Goal: Task Accomplishment & Management: Manage account settings

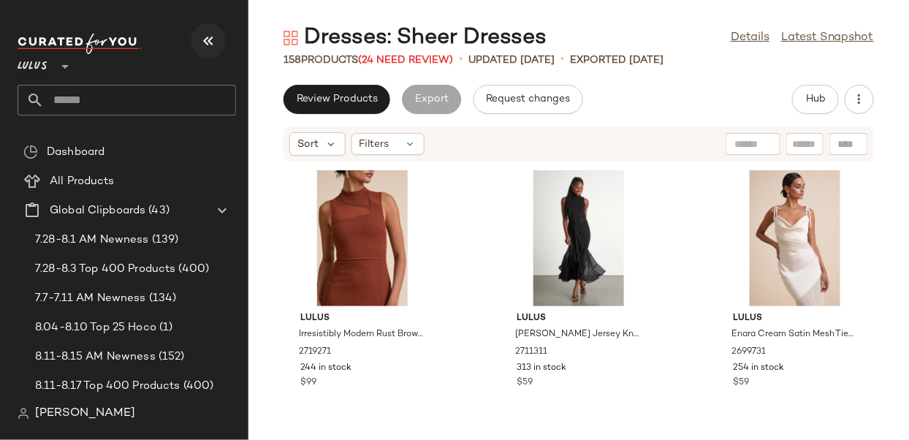
click at [208, 33] on icon "button" at bounding box center [208, 41] width 18 height 18
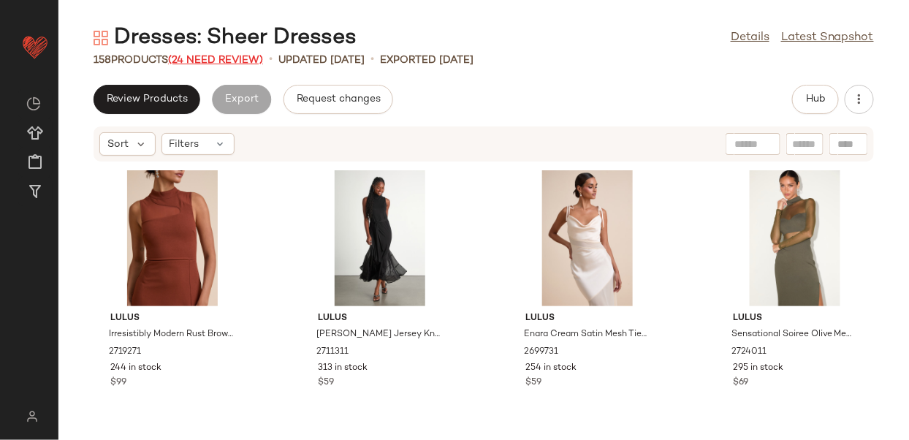
click at [213, 58] on span "(24 Need Review)" at bounding box center [215, 60] width 95 height 11
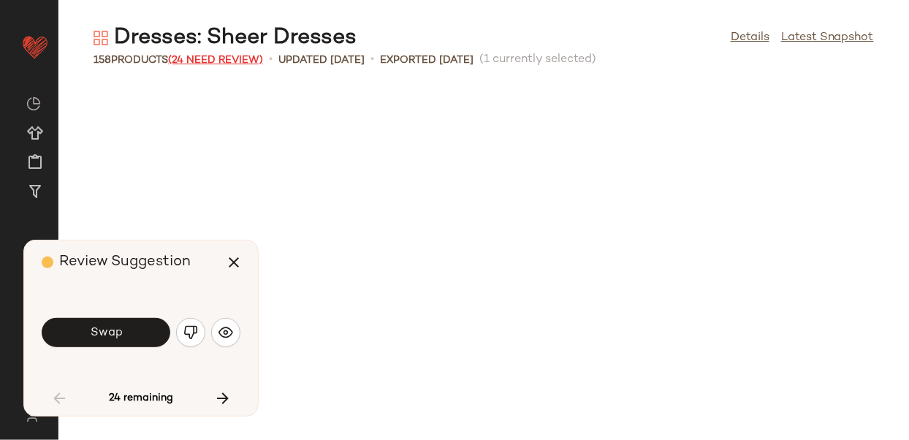
scroll to position [814, 0]
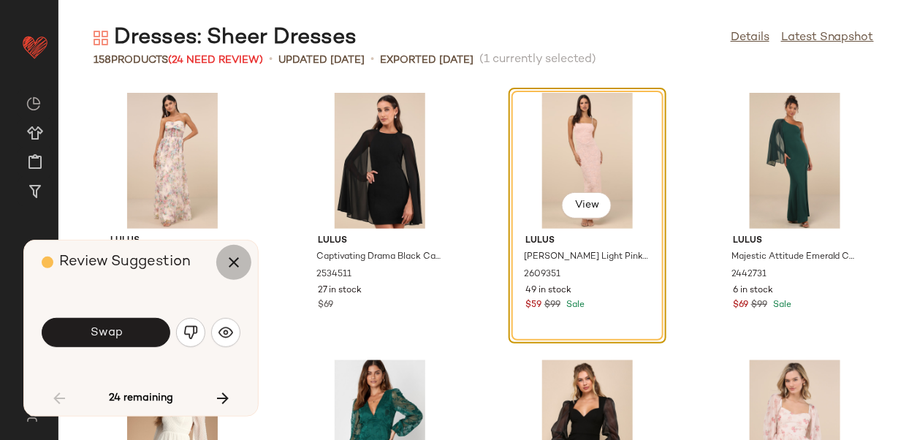
click at [235, 263] on icon "button" at bounding box center [234, 263] width 18 height 18
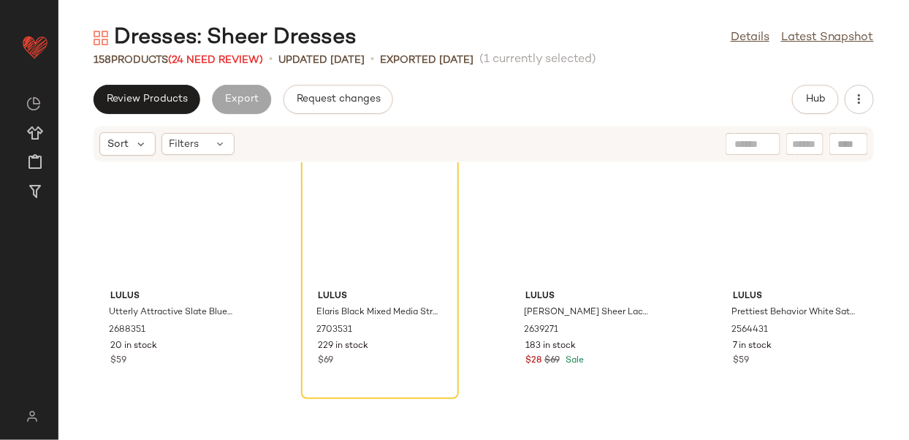
scroll to position [10093, 0]
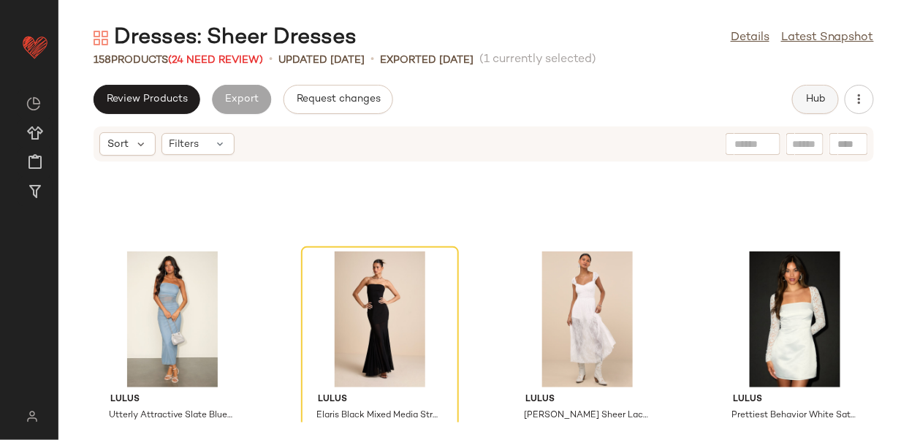
click at [806, 110] on button "Hub" at bounding box center [815, 99] width 47 height 29
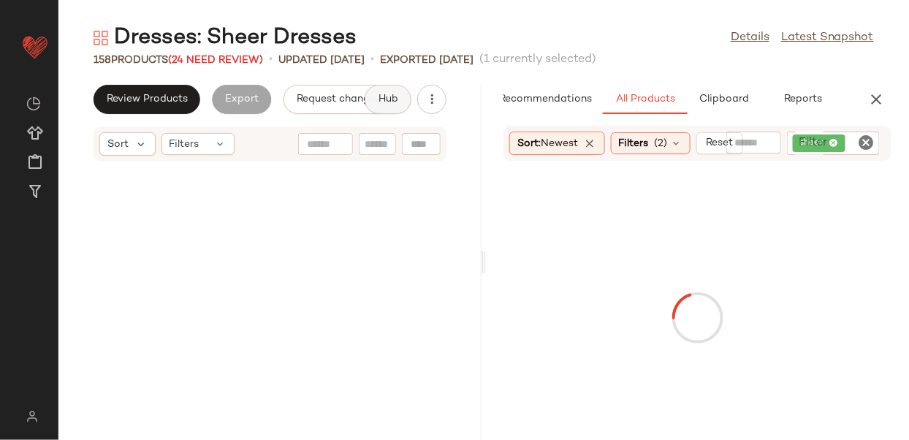
scroll to position [20324, 0]
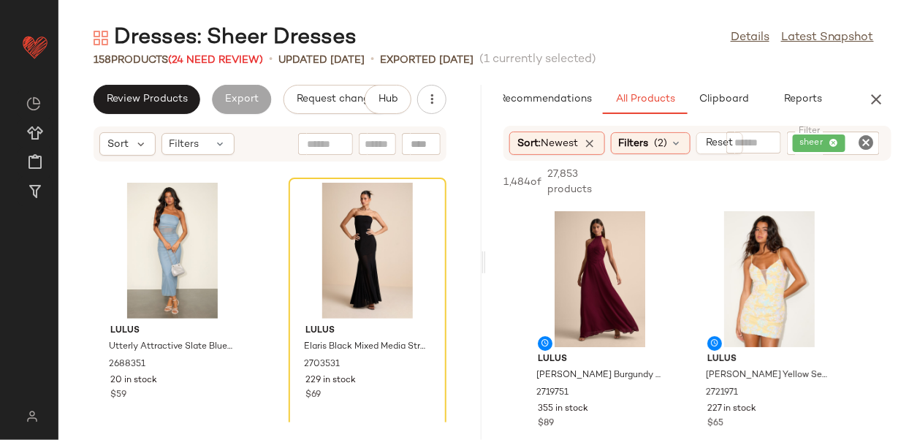
click at [833, 140] on div "sheer" at bounding box center [834, 143] width 94 height 23
click at [711, 102] on span "Clipboard" at bounding box center [724, 100] width 50 height 12
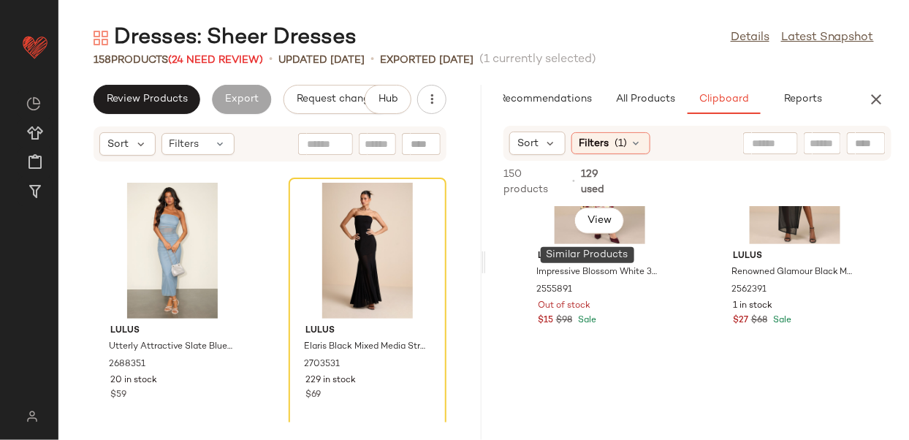
scroll to position [387, 0]
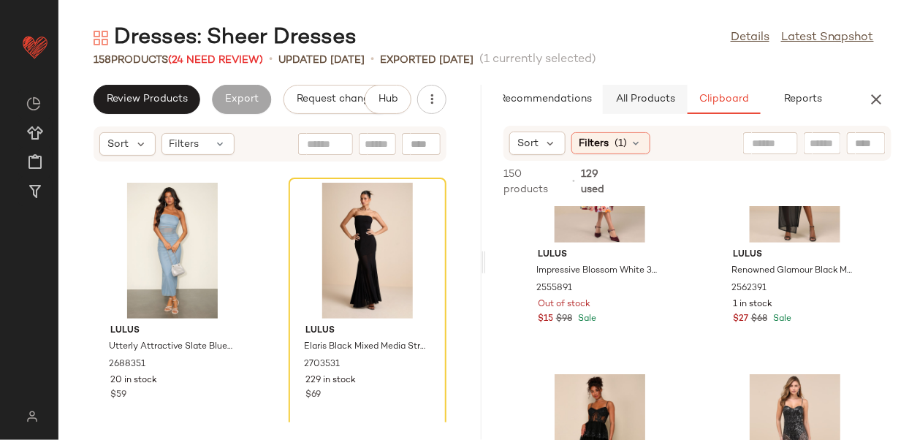
click at [644, 107] on button "All Products" at bounding box center [645, 99] width 85 height 29
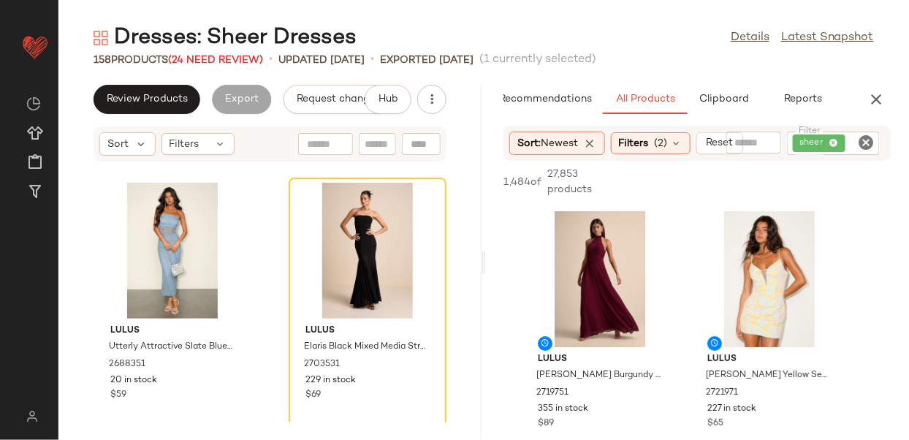
click at [833, 144] on div "sheer" at bounding box center [834, 143] width 94 height 23
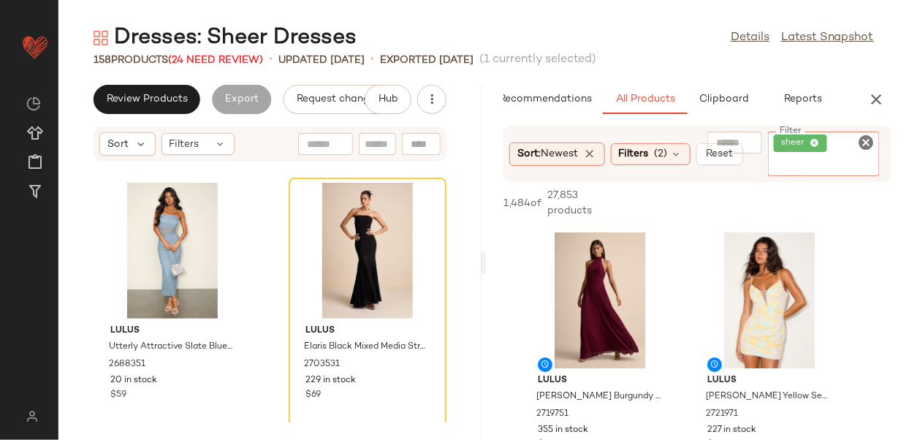
click at [815, 142] on icon at bounding box center [814, 143] width 9 height 9
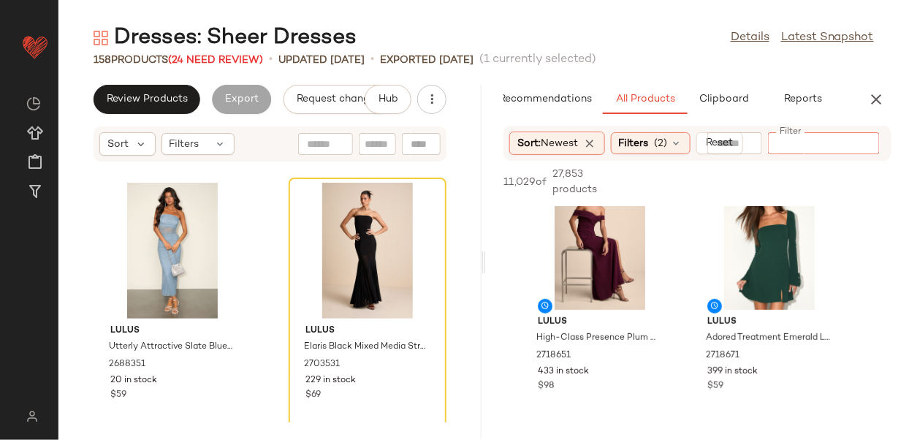
scroll to position [2494, 0]
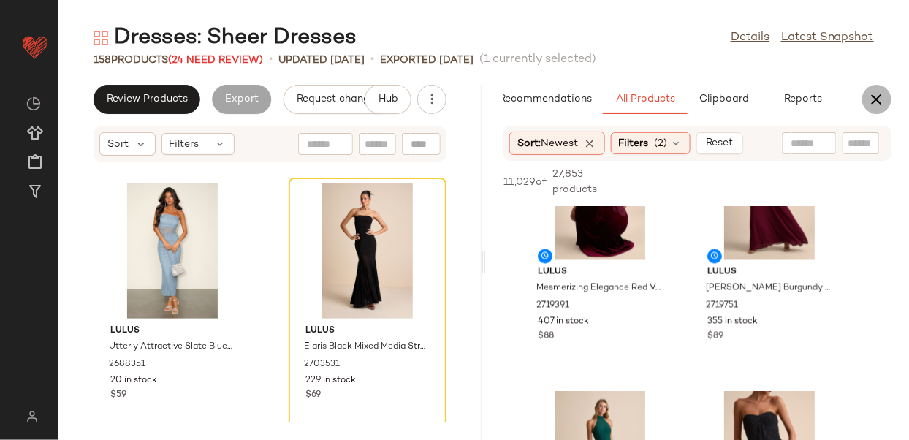
click at [876, 87] on button "button" at bounding box center [876, 99] width 29 height 29
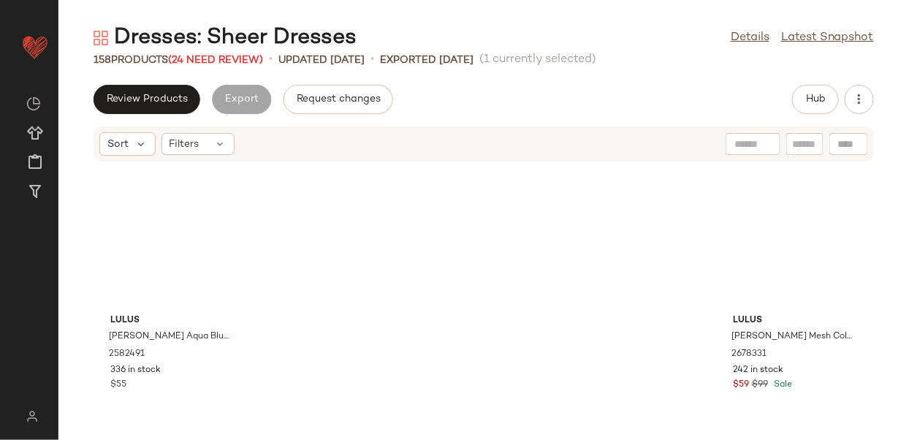
scroll to position [10162, 0]
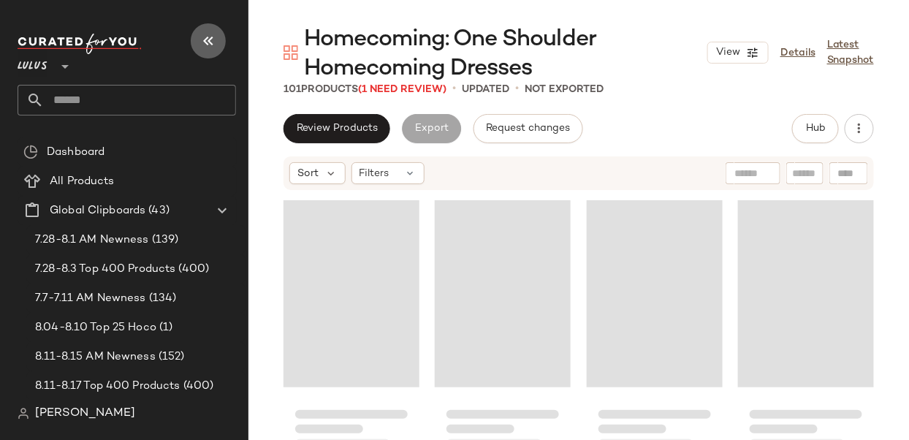
click at [215, 34] on icon "button" at bounding box center [208, 41] width 18 height 18
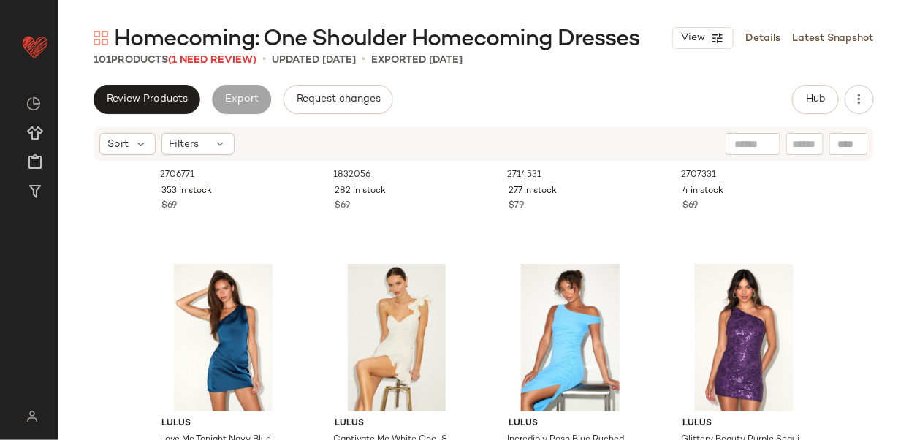
scroll to position [537, 0]
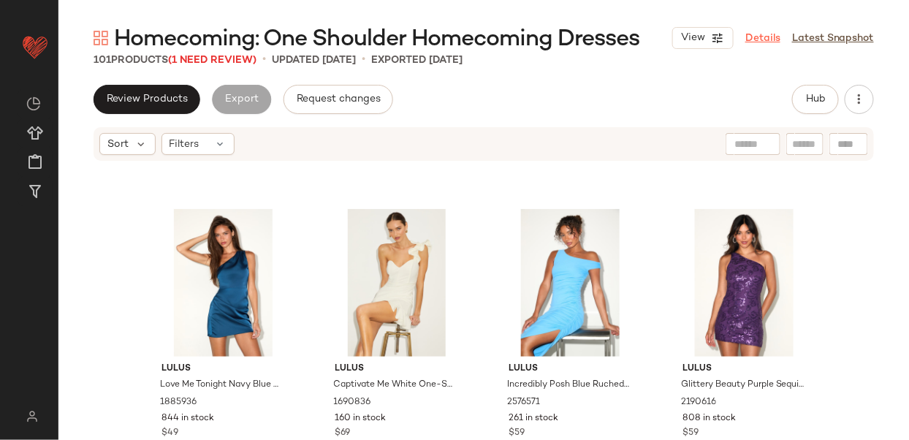
click at [755, 42] on link "Details" at bounding box center [762, 38] width 35 height 15
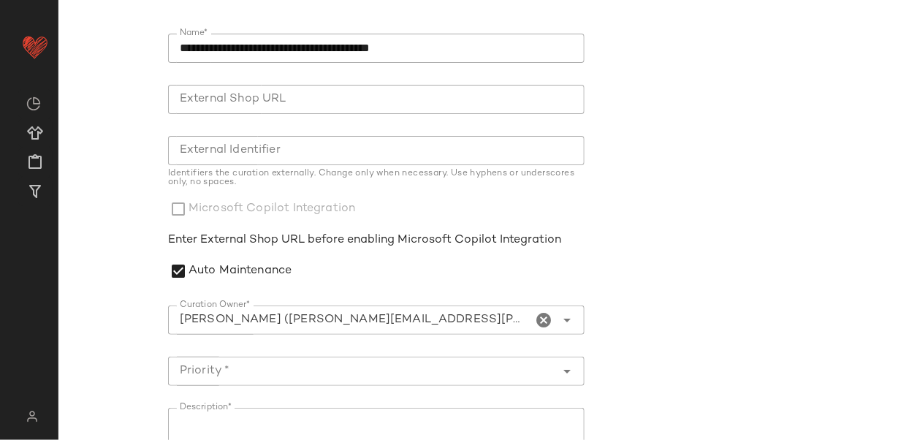
scroll to position [134, 0]
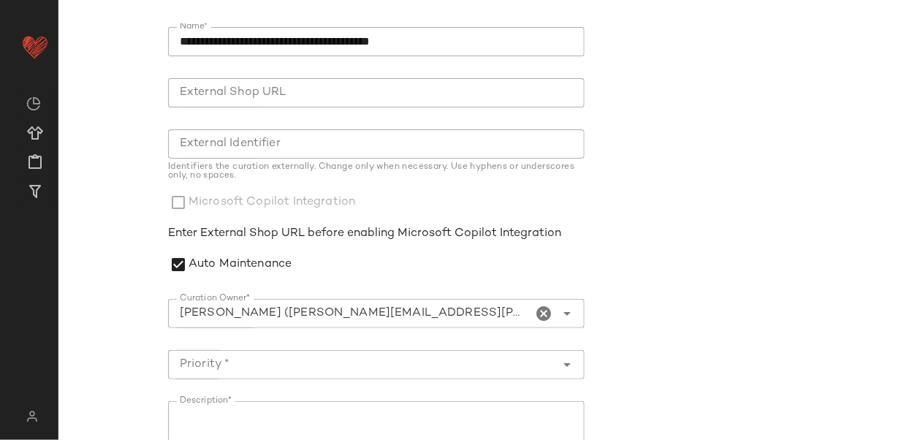
click at [543, 309] on icon "Clear Curation Owner*" at bounding box center [544, 314] width 18 height 18
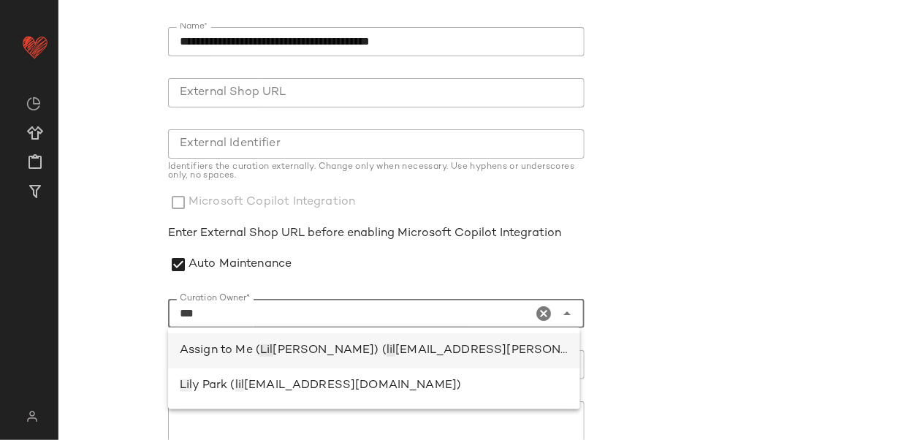
click at [403, 356] on span "[EMAIL_ADDRESS][PERSON_NAME][DOMAIN_NAME])" at bounding box center [554, 350] width 319 height 12
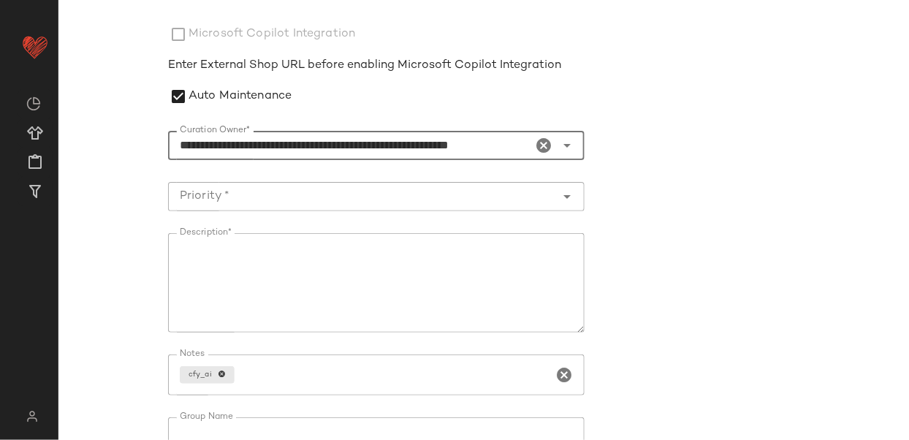
scroll to position [327, 0]
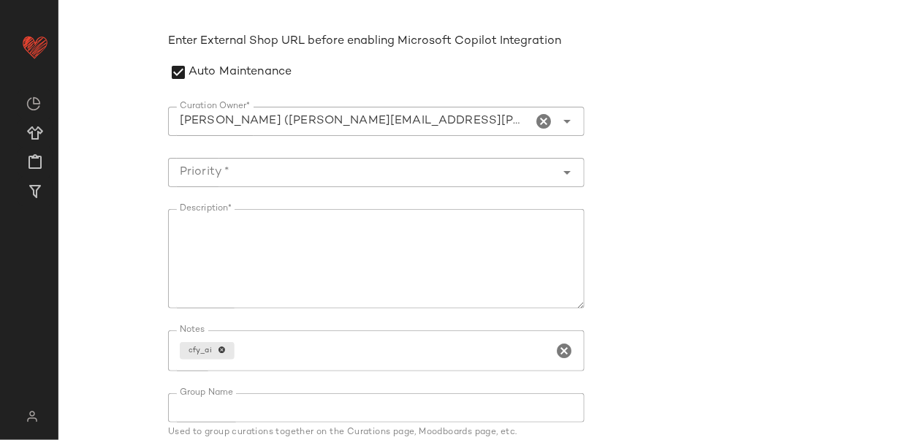
type input "**********"
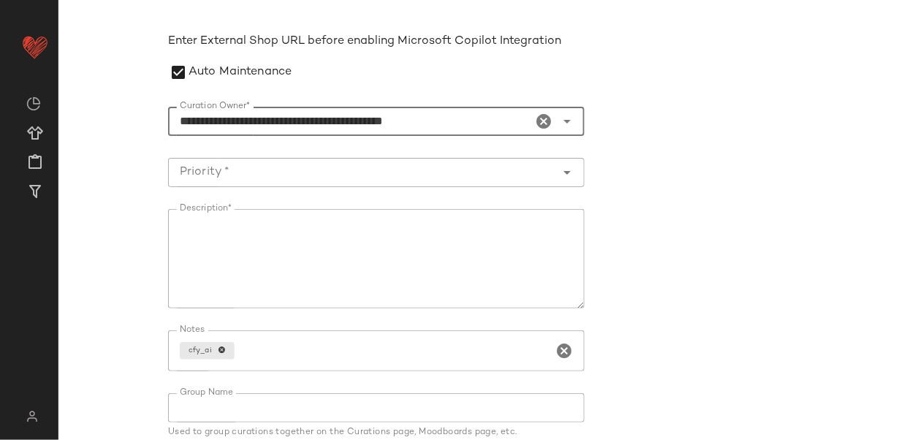
click at [365, 172] on input "Priority *" at bounding box center [361, 173] width 387 height 18
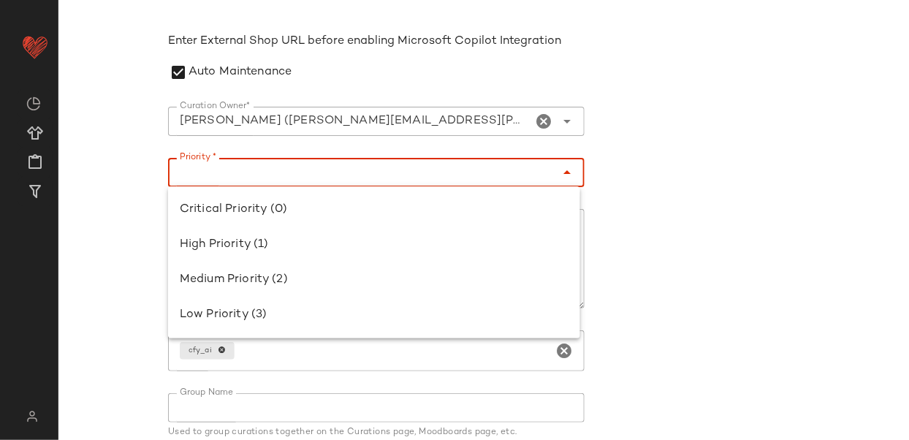
click at [385, 164] on input "Priority *" at bounding box center [361, 173] width 387 height 18
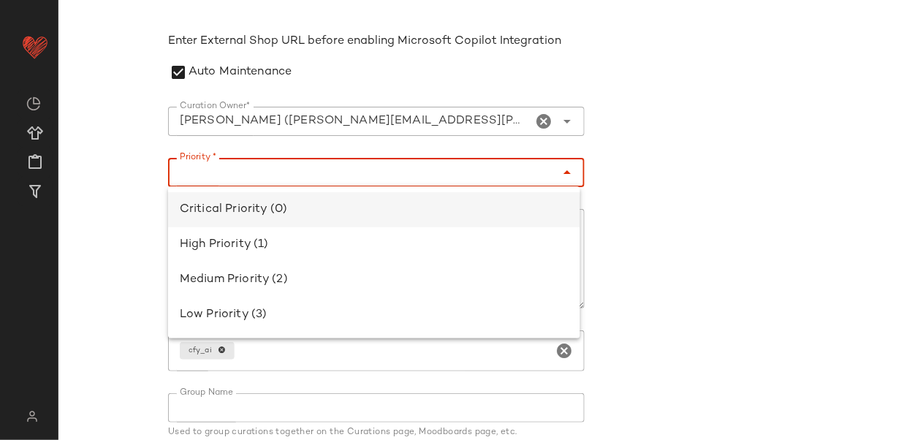
click at [374, 201] on div "Critical Priority (0)" at bounding box center [374, 210] width 389 height 18
type input "**********"
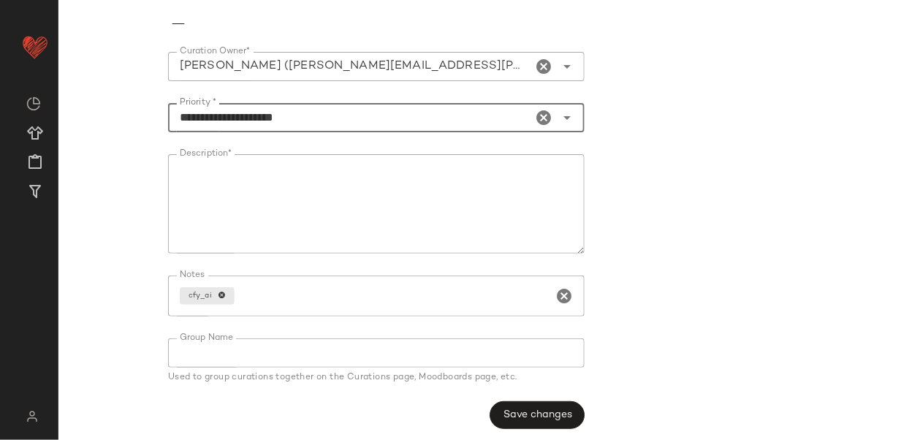
scroll to position [387, 0]
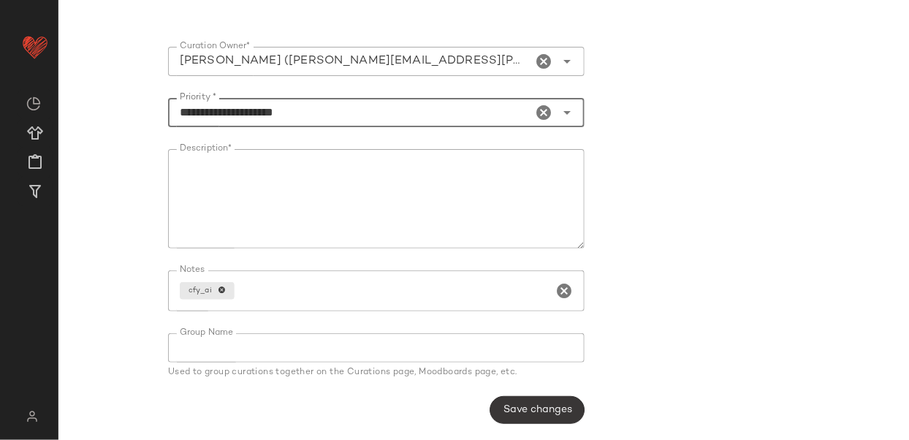
click at [530, 406] on span "Save changes" at bounding box center [537, 410] width 69 height 12
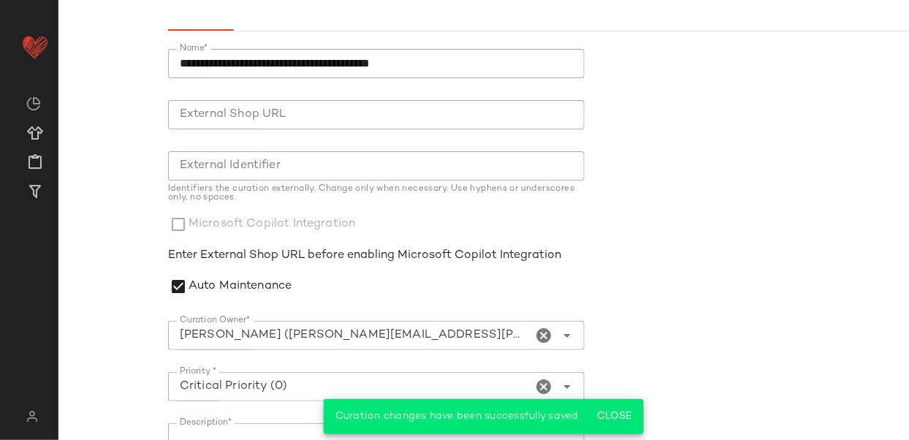
scroll to position [0, 0]
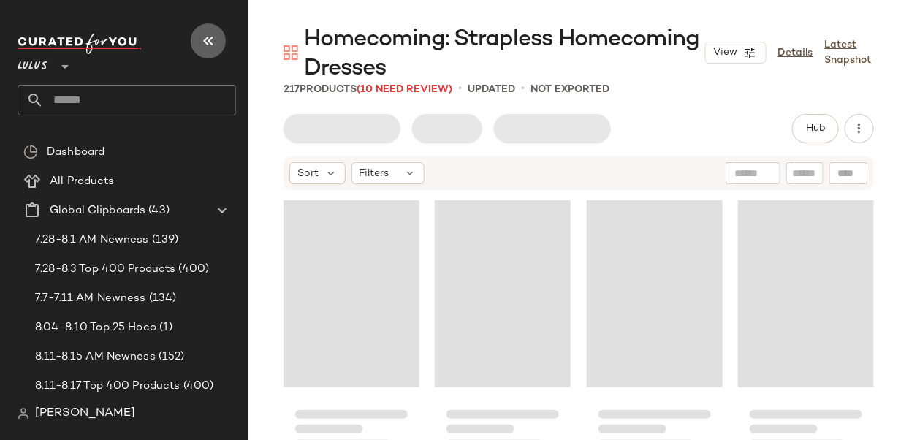
click at [208, 46] on icon "button" at bounding box center [208, 41] width 18 height 18
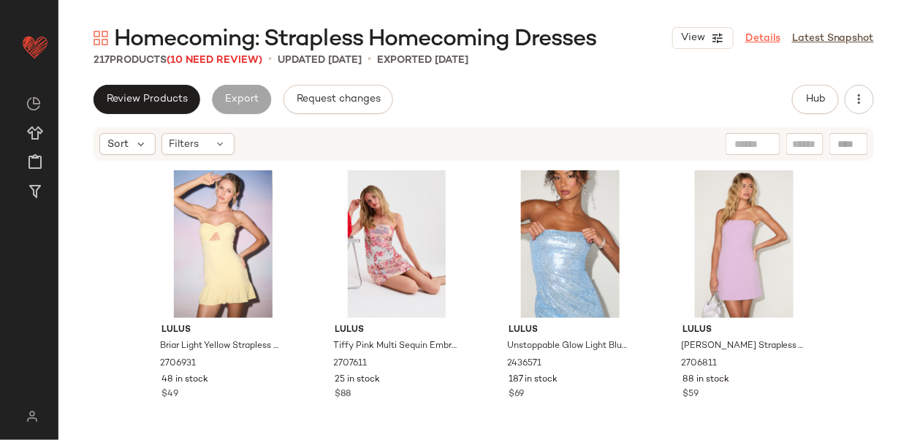
click at [769, 31] on link "Details" at bounding box center [762, 38] width 35 height 15
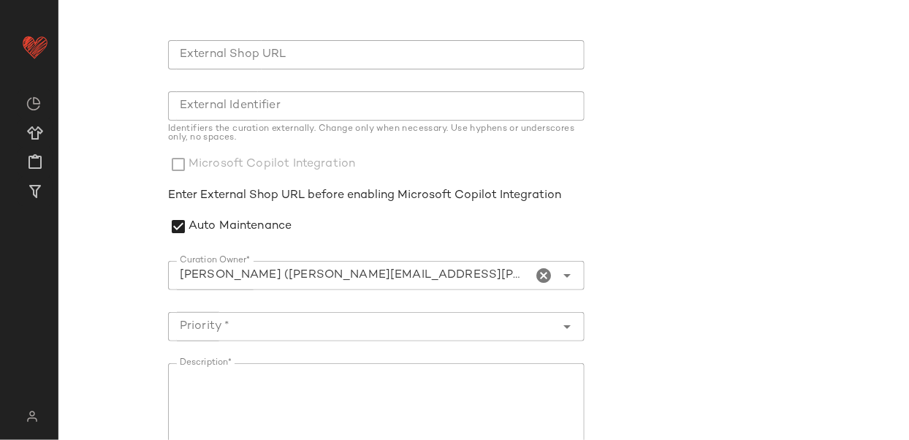
scroll to position [183, 0]
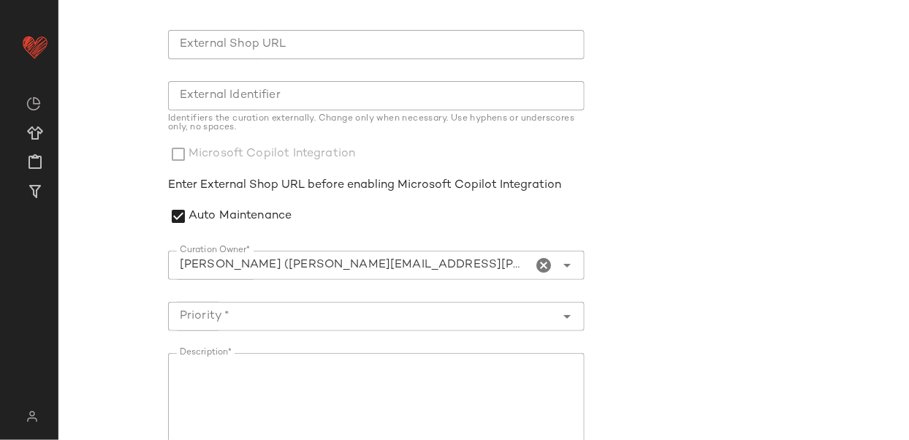
click at [542, 267] on icon "Clear Curation Owner*" at bounding box center [544, 265] width 18 height 18
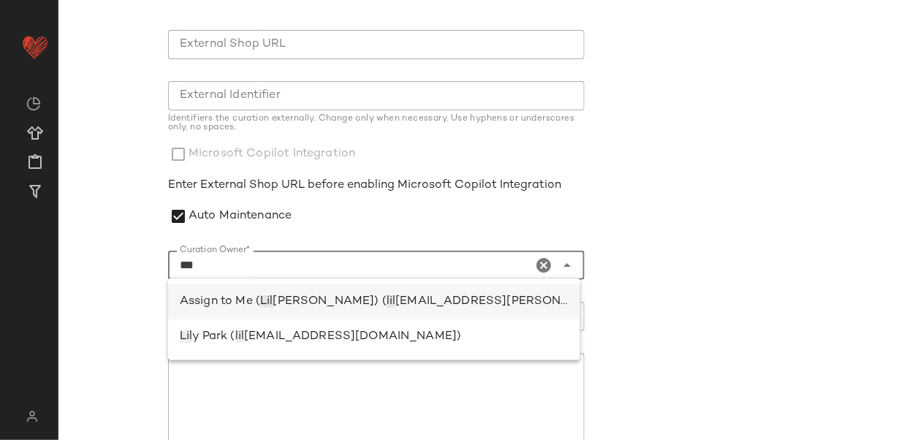
click at [395, 299] on span "[EMAIL_ADDRESS][PERSON_NAME][DOMAIN_NAME])" at bounding box center [554, 301] width 319 height 12
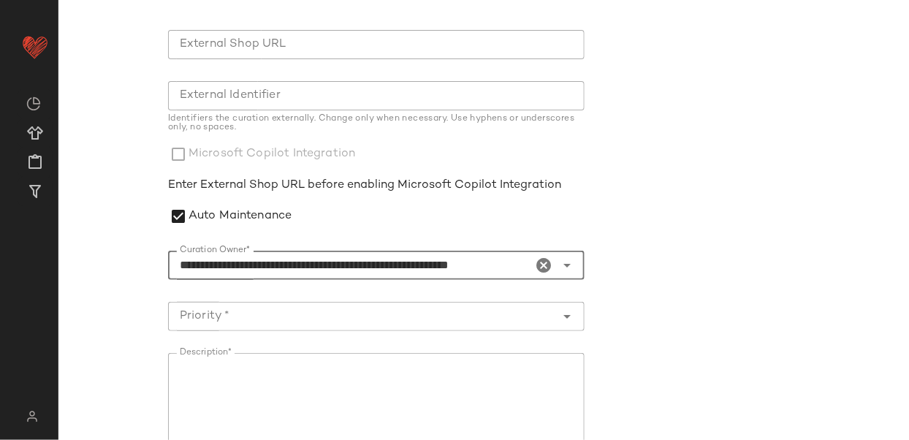
type input "**********"
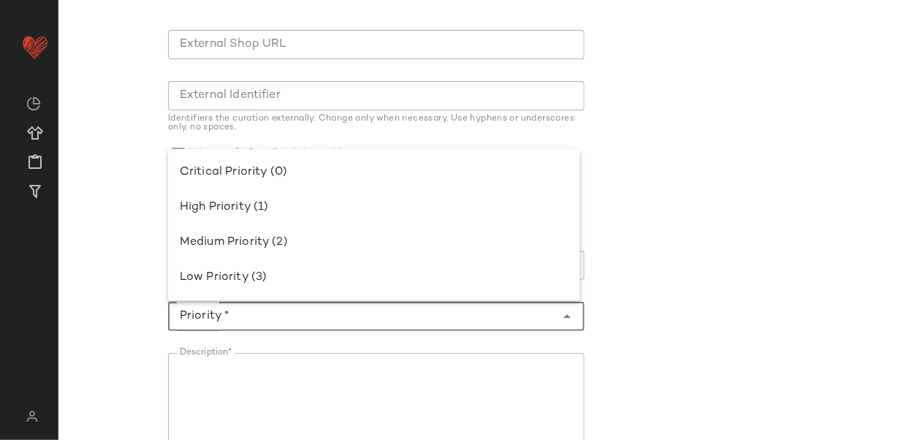
click at [328, 314] on input "Priority *" at bounding box center [361, 317] width 387 height 18
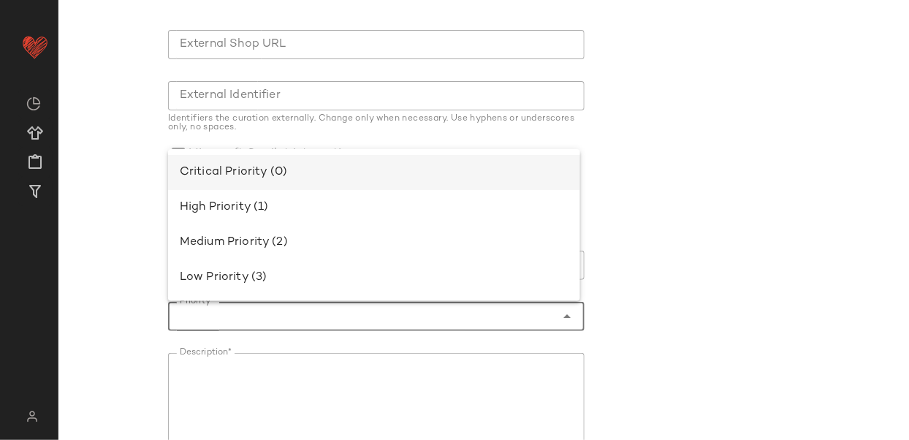
click at [313, 172] on div "Critical Priority (0)" at bounding box center [374, 173] width 389 height 18
type input "**********"
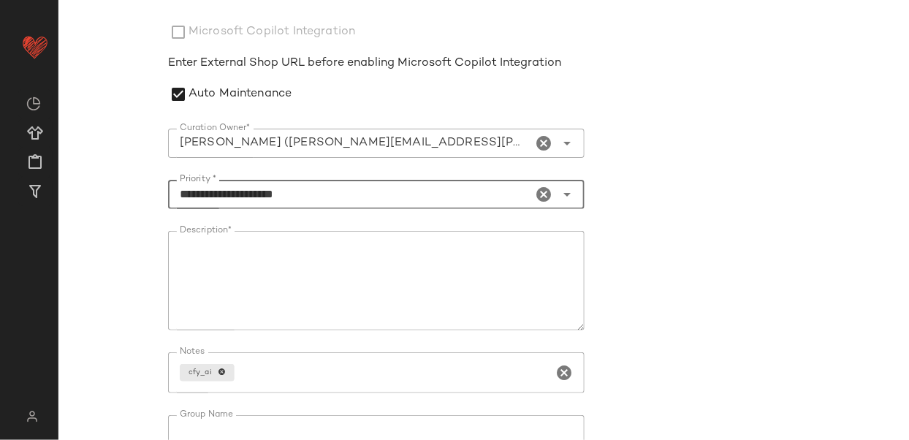
scroll to position [387, 0]
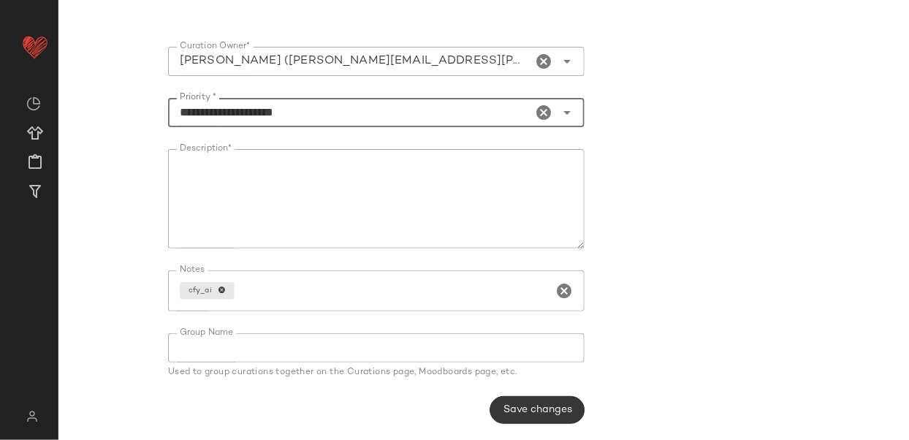
click at [521, 411] on span "Save changes" at bounding box center [537, 410] width 69 height 12
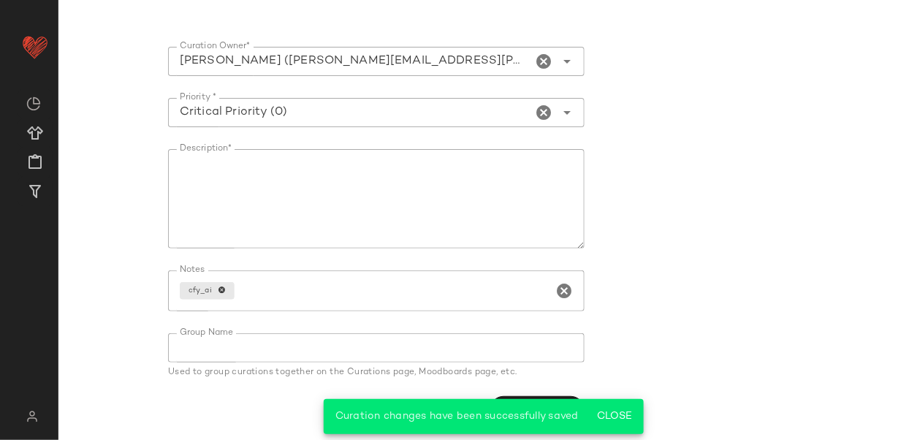
scroll to position [0, 0]
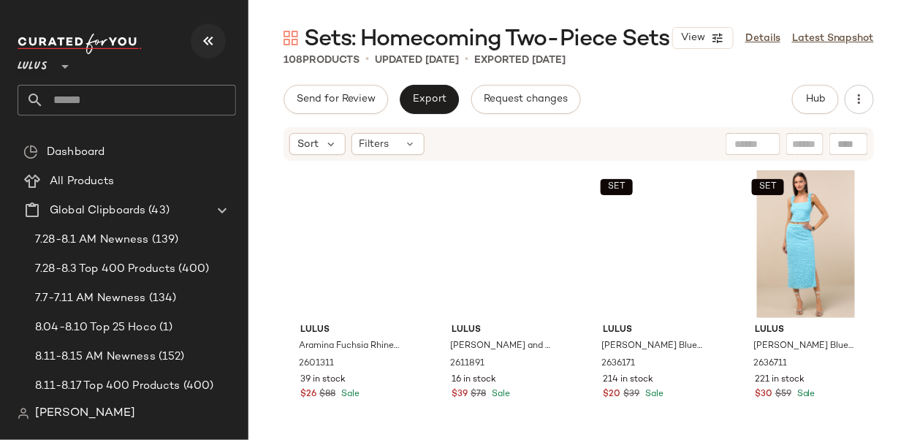
click at [212, 40] on icon "button" at bounding box center [208, 41] width 18 height 18
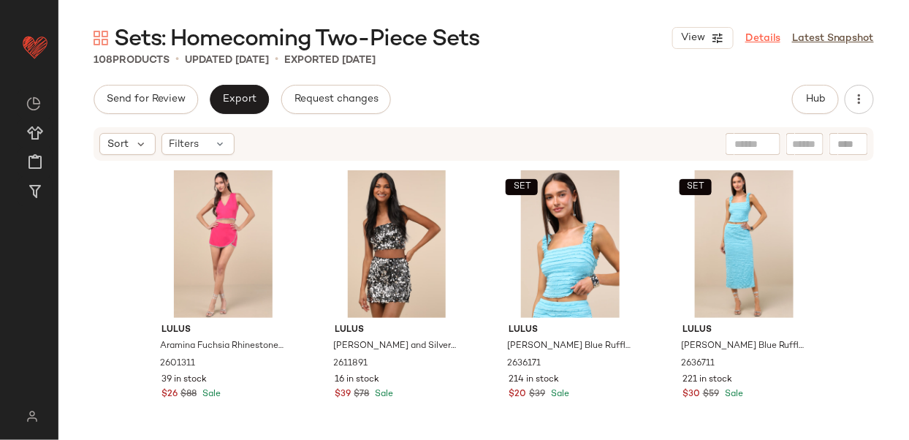
click at [767, 37] on link "Details" at bounding box center [762, 38] width 35 height 15
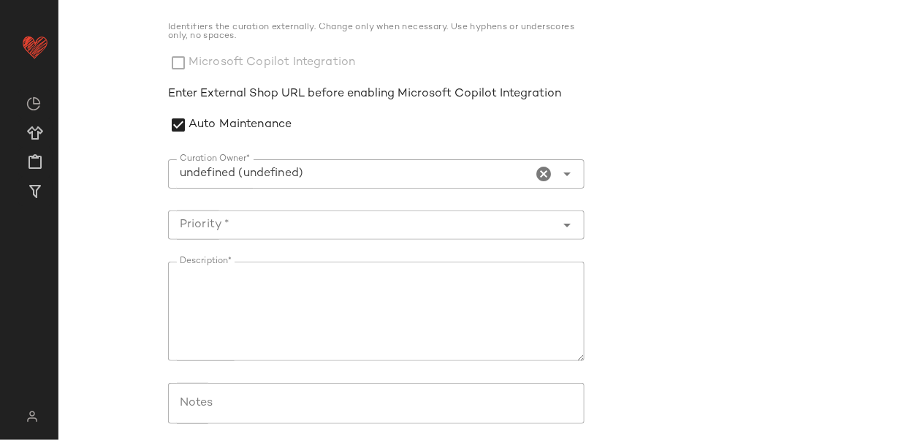
scroll to position [275, 0]
click at [545, 167] on icon "Clear Curation Owner*" at bounding box center [544, 173] width 18 height 18
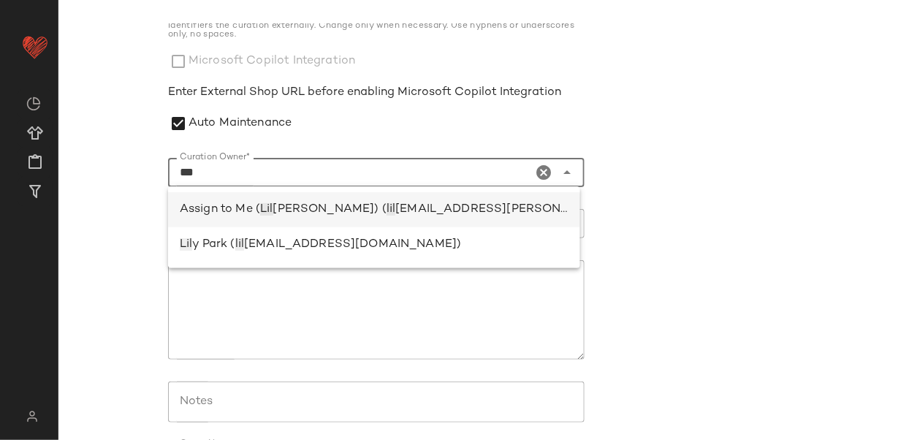
click at [427, 200] on div "Assign to Me ( Lil lian Sisti) ( lil lian.sisti@curatedforyou.io)" at bounding box center [374, 209] width 412 height 35
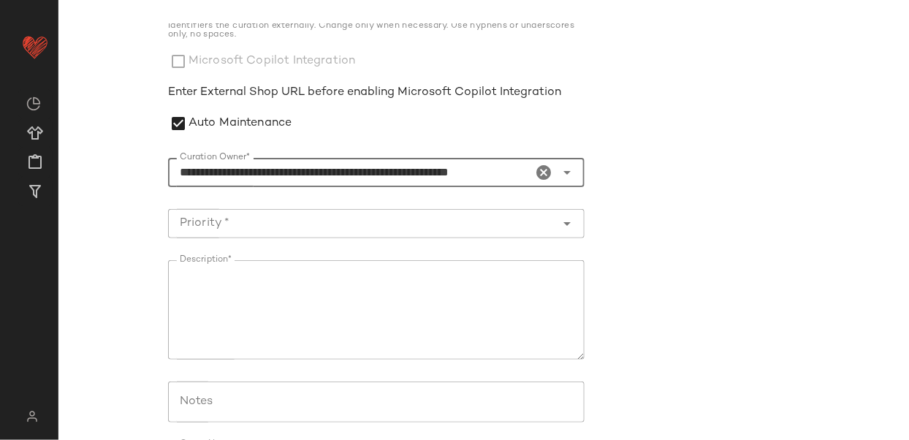
type input "**********"
click at [371, 218] on input "Priority *" at bounding box center [361, 224] width 387 height 18
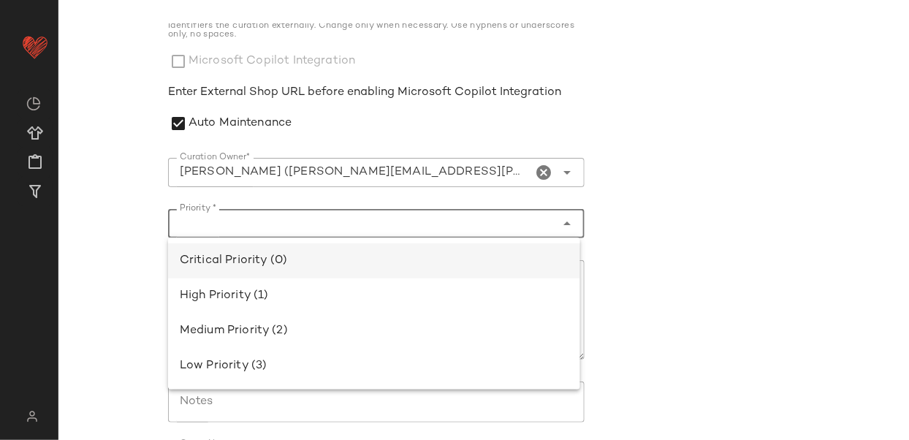
click at [318, 263] on div "Critical Priority (0)" at bounding box center [374, 261] width 389 height 18
type input "**********"
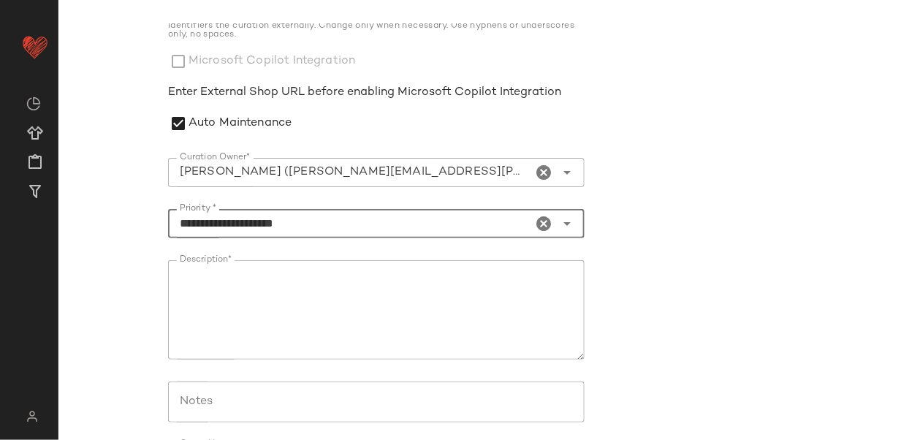
scroll to position [387, 0]
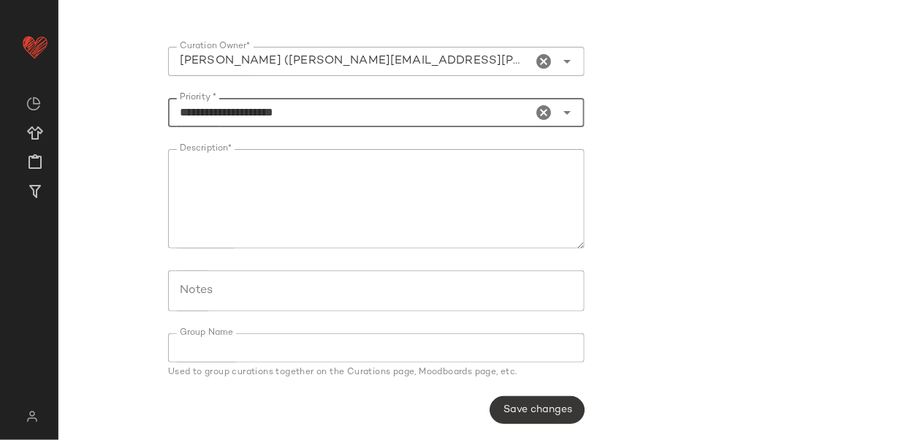
click at [539, 408] on span "Save changes" at bounding box center [537, 410] width 69 height 12
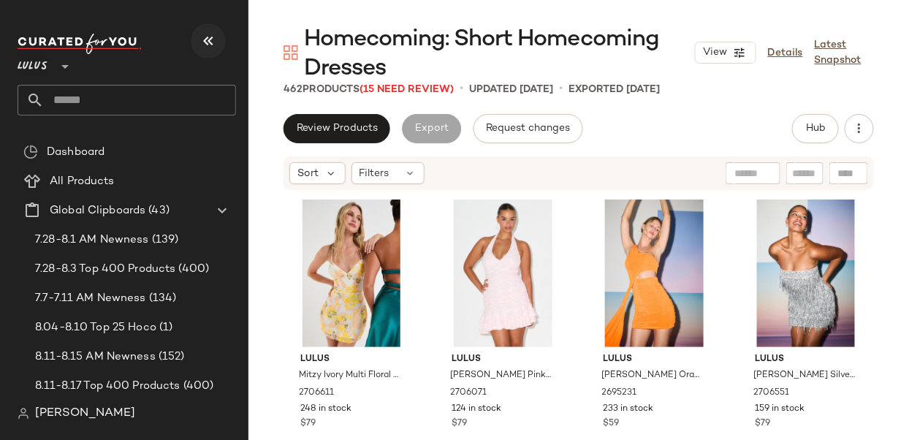
click at [198, 39] on button "button" at bounding box center [208, 40] width 35 height 35
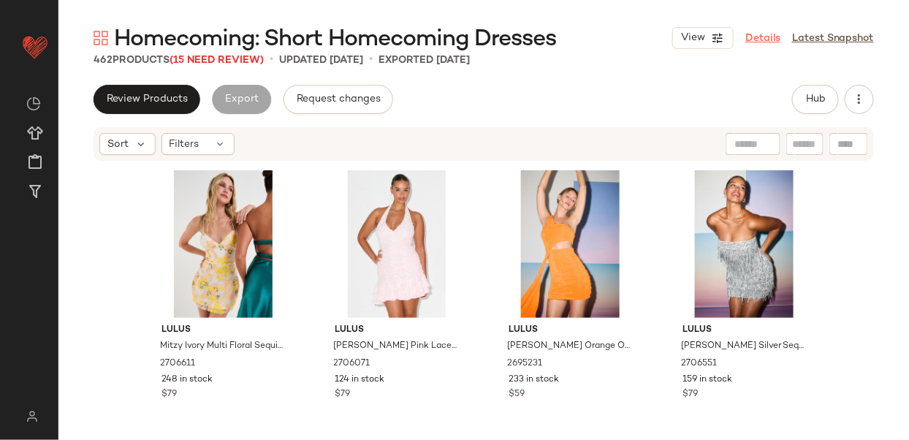
click at [756, 35] on link "Details" at bounding box center [762, 38] width 35 height 15
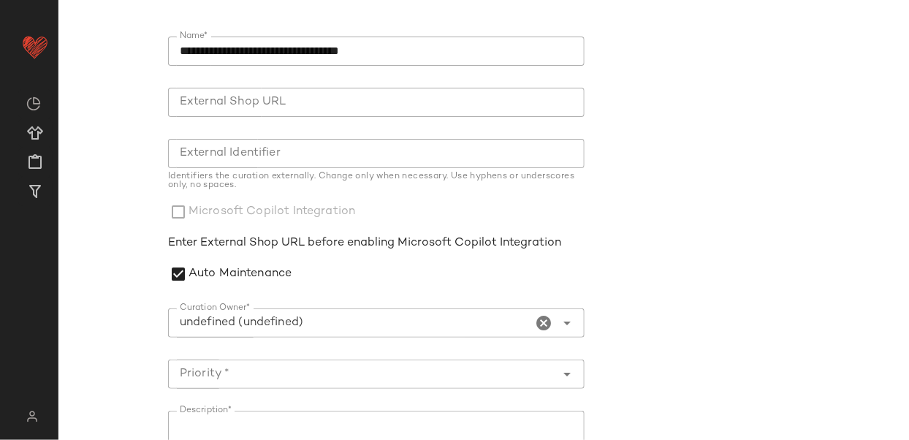
scroll to position [137, 0]
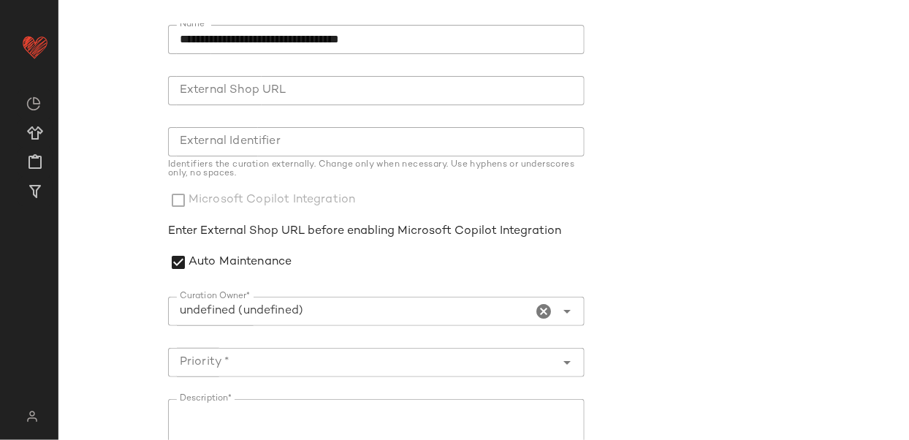
type input "**********"
click at [324, 322] on div "**********" at bounding box center [350, 311] width 364 height 29
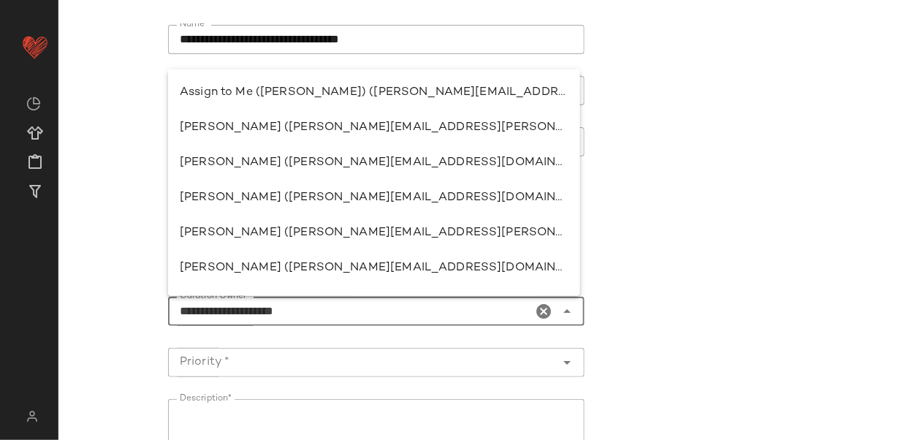
click at [536, 305] on icon "Clear Curation Owner*" at bounding box center [544, 312] width 18 height 18
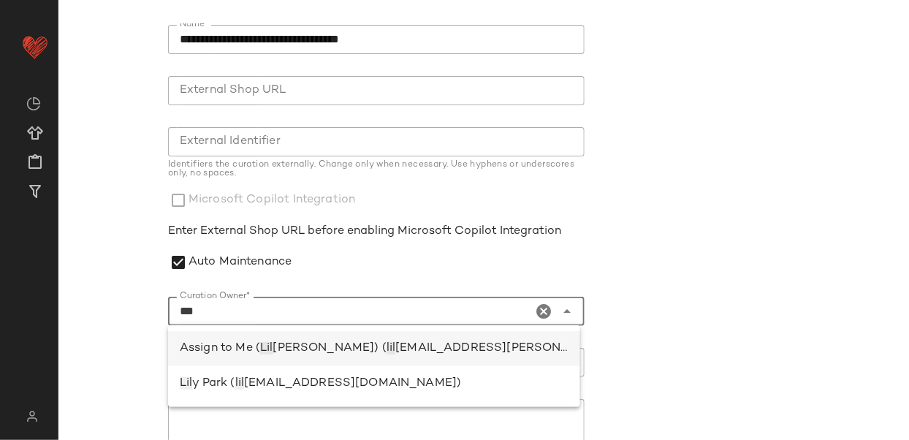
click at [395, 344] on span "[EMAIL_ADDRESS][PERSON_NAME][DOMAIN_NAME])" at bounding box center [554, 348] width 319 height 12
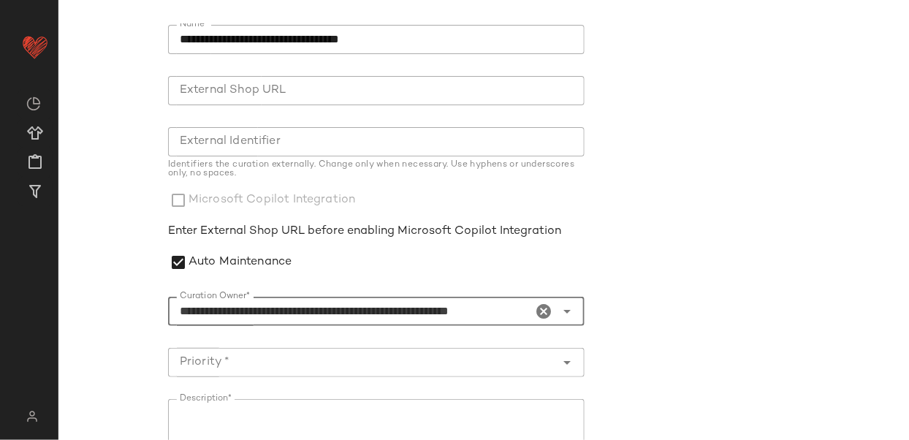
type input "**********"
click at [314, 361] on input "Priority *" at bounding box center [361, 363] width 387 height 18
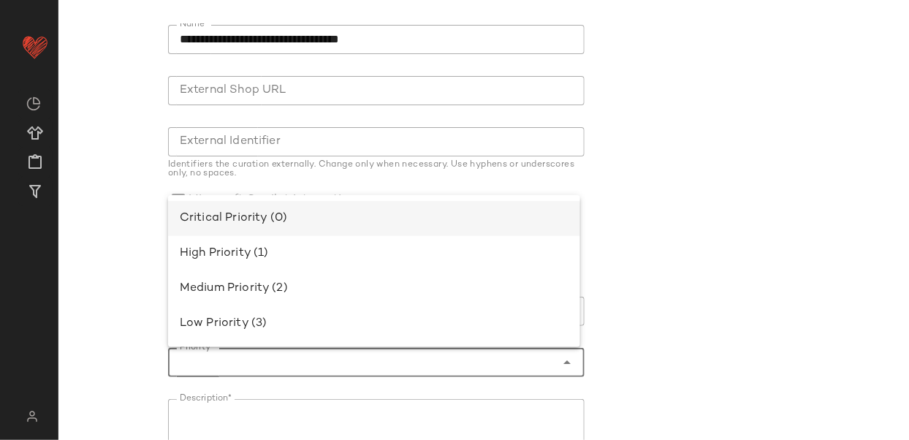
click at [286, 211] on div "Critical Priority (0)" at bounding box center [374, 219] width 389 height 18
type input "**********"
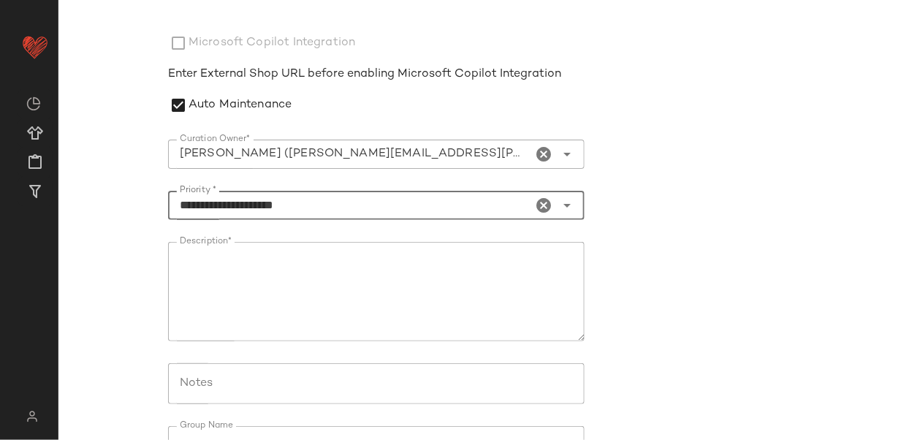
scroll to position [387, 0]
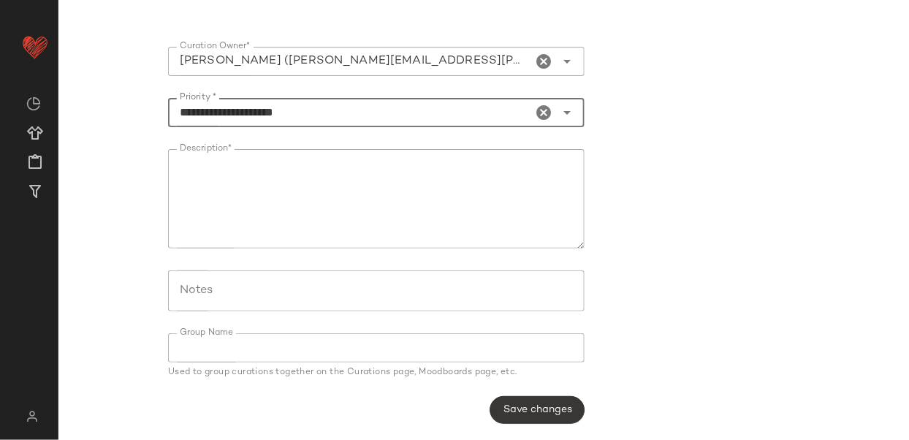
click at [525, 400] on button "Save changes" at bounding box center [537, 410] width 94 height 28
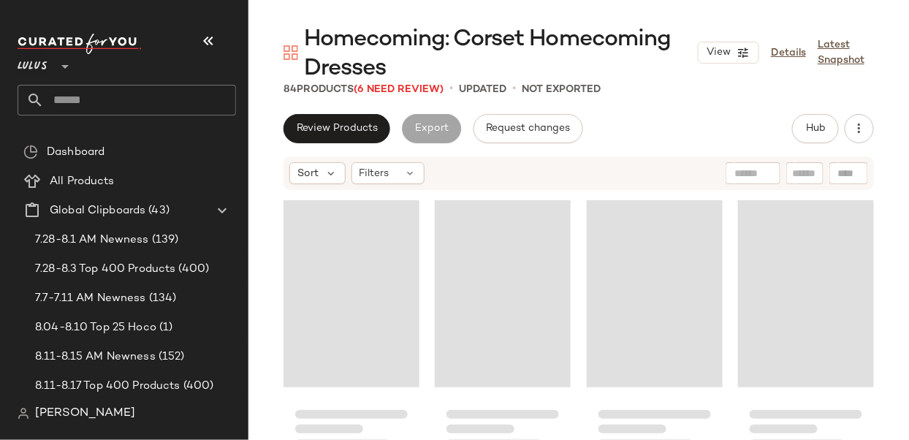
click at [199, 35] on button "button" at bounding box center [208, 40] width 35 height 35
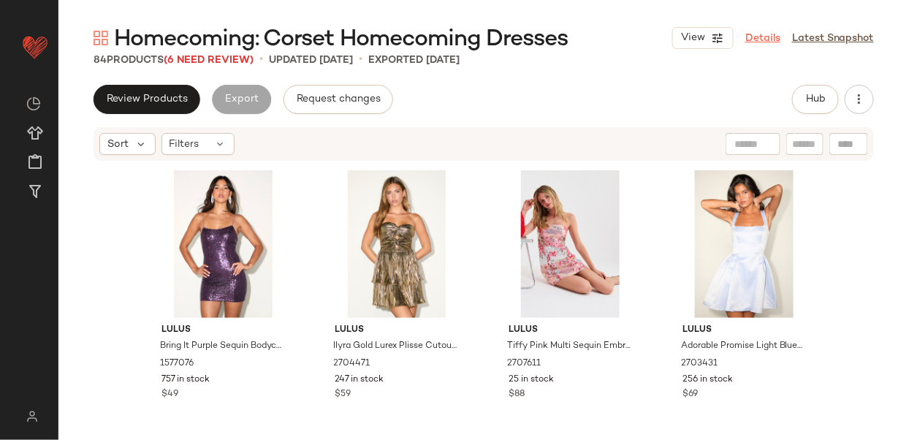
click at [761, 31] on link "Details" at bounding box center [762, 38] width 35 height 15
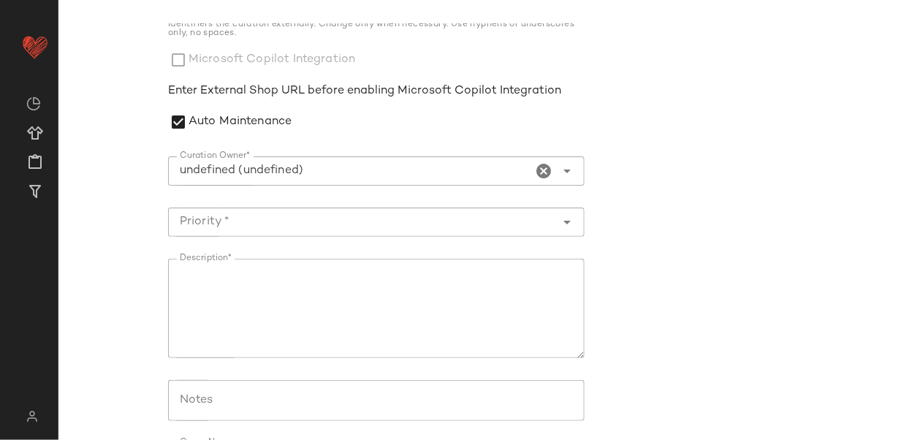
scroll to position [292, 0]
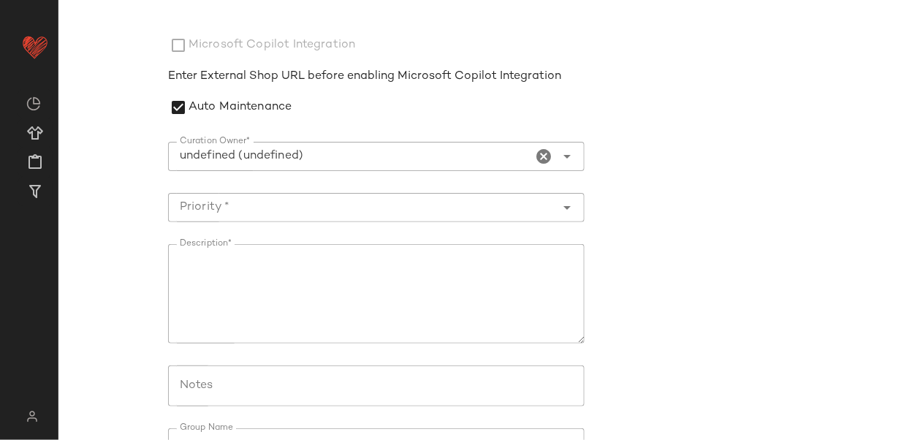
click at [535, 148] on icon "Clear Curation Owner*" at bounding box center [544, 157] width 18 height 18
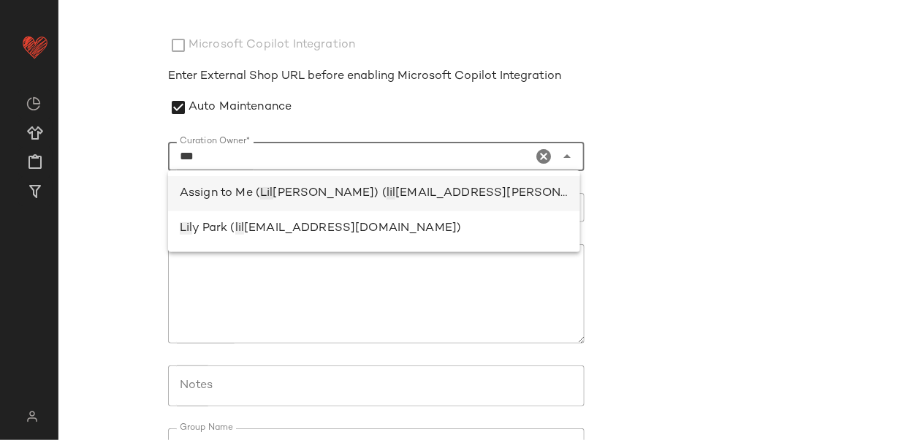
click at [428, 206] on div "Assign to Me ( Lil lian Sisti) ( lil lian.sisti@curatedforyou.io)" at bounding box center [374, 193] width 412 height 35
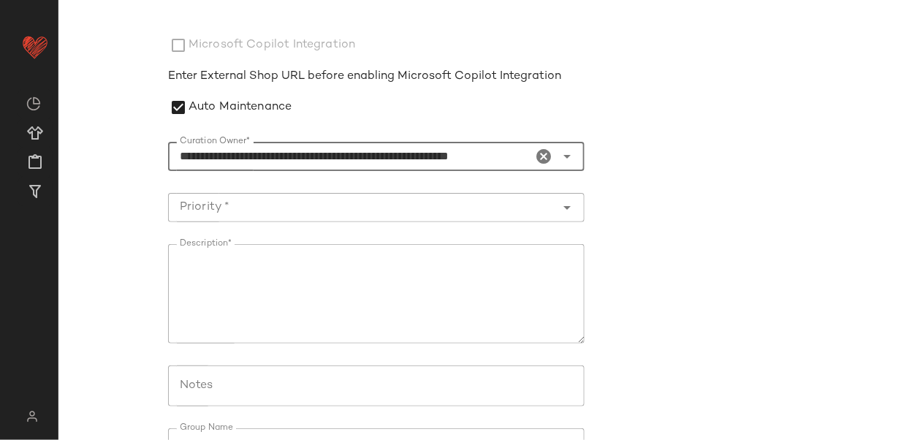
type input "**********"
click at [365, 196] on div at bounding box center [361, 207] width 387 height 29
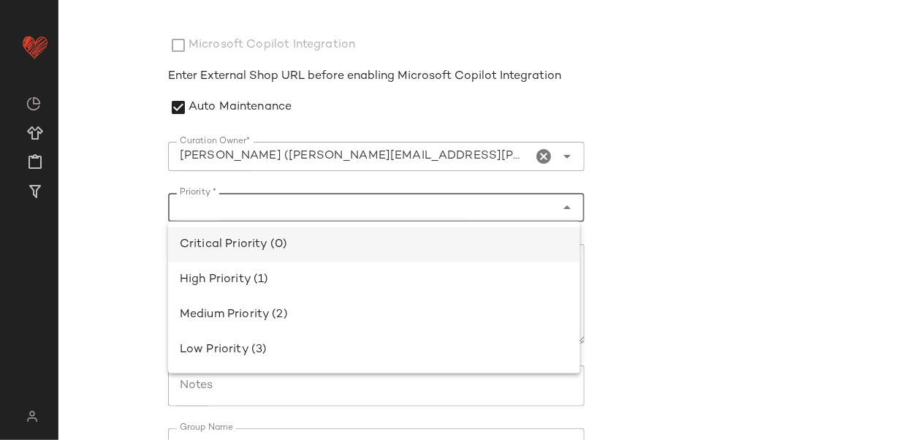
click at [323, 234] on div "Critical Priority (0)" at bounding box center [374, 244] width 412 height 35
type input "**********"
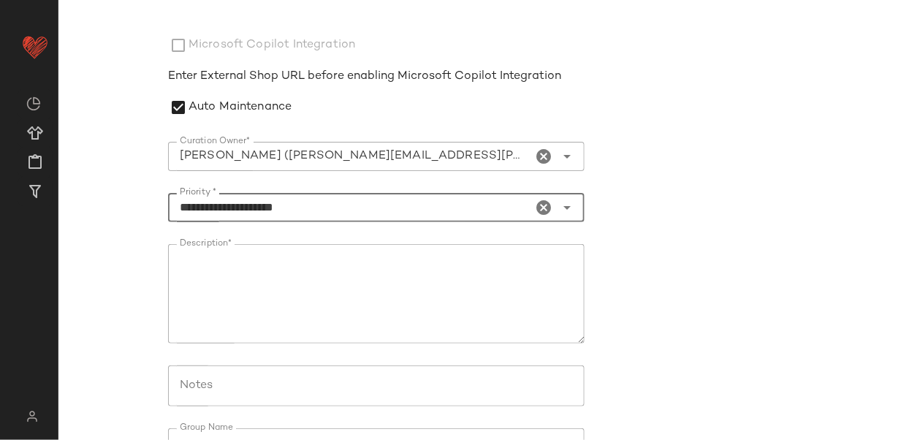
scroll to position [387, 0]
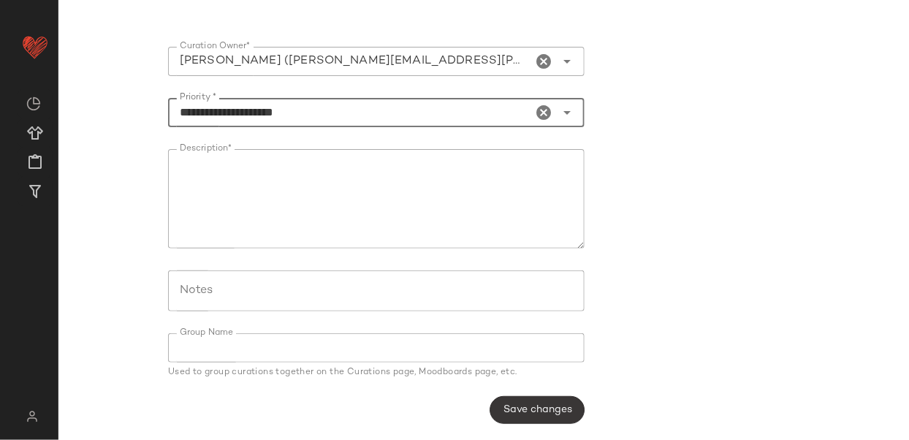
click at [552, 421] on button "Save changes" at bounding box center [537, 410] width 94 height 28
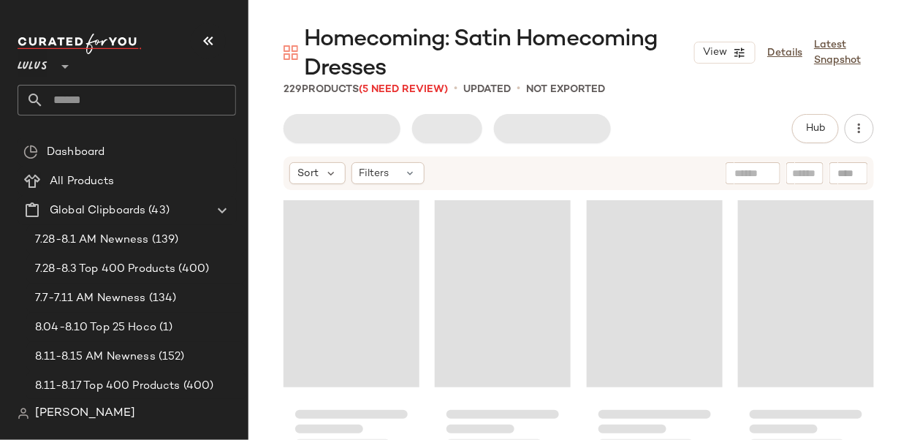
click at [200, 41] on icon "button" at bounding box center [208, 41] width 18 height 18
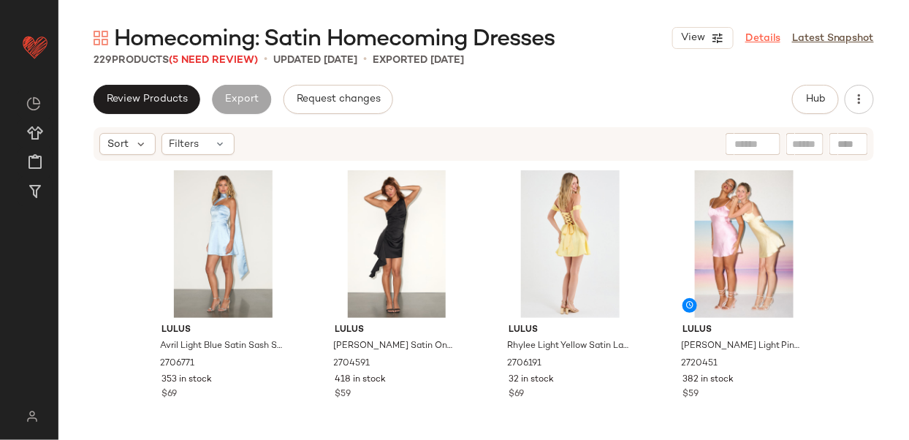
click at [769, 45] on link "Details" at bounding box center [762, 38] width 35 height 15
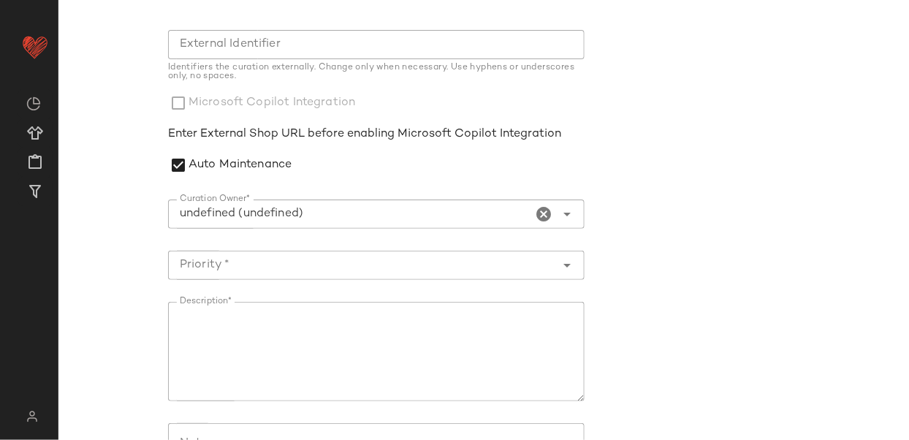
scroll to position [331, 0]
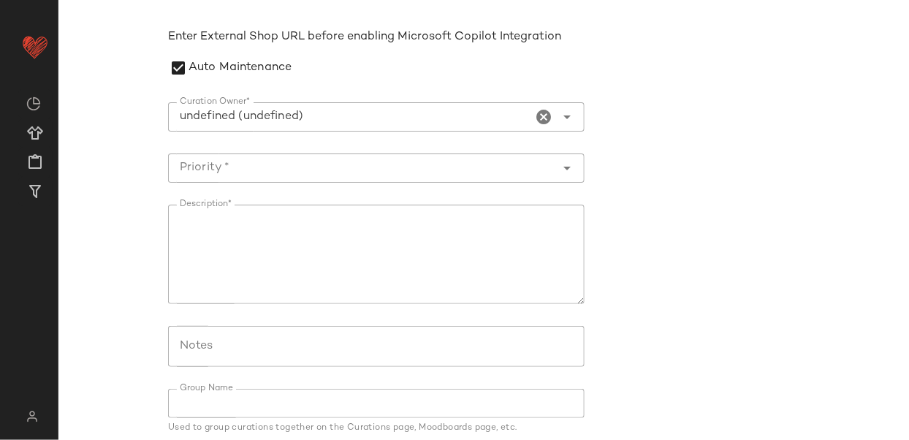
click at [349, 121] on input "Curation Owner*" at bounding box center [350, 117] width 364 height 18
type input "**********"
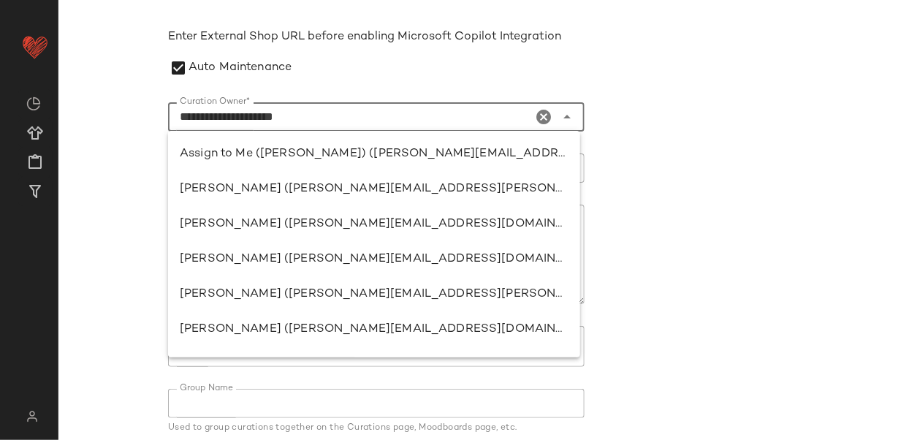
click at [536, 113] on icon "Clear Curation Owner*" at bounding box center [544, 117] width 18 height 18
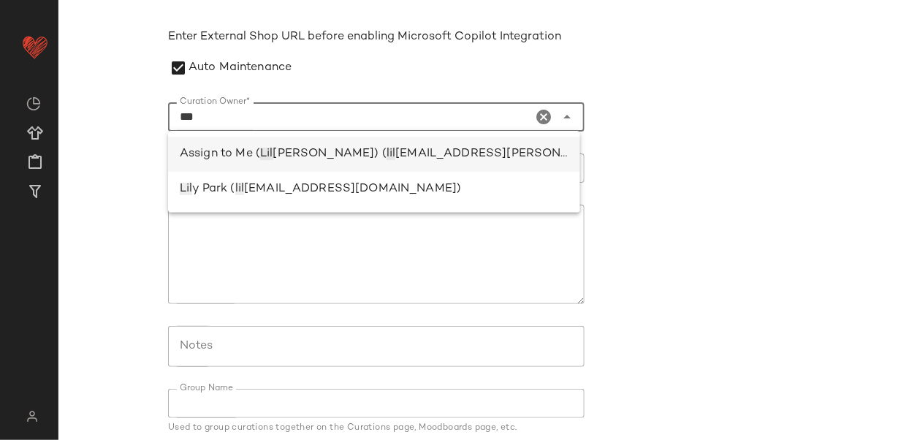
click at [408, 159] on span "[EMAIL_ADDRESS][PERSON_NAME][DOMAIN_NAME])" at bounding box center [554, 154] width 319 height 12
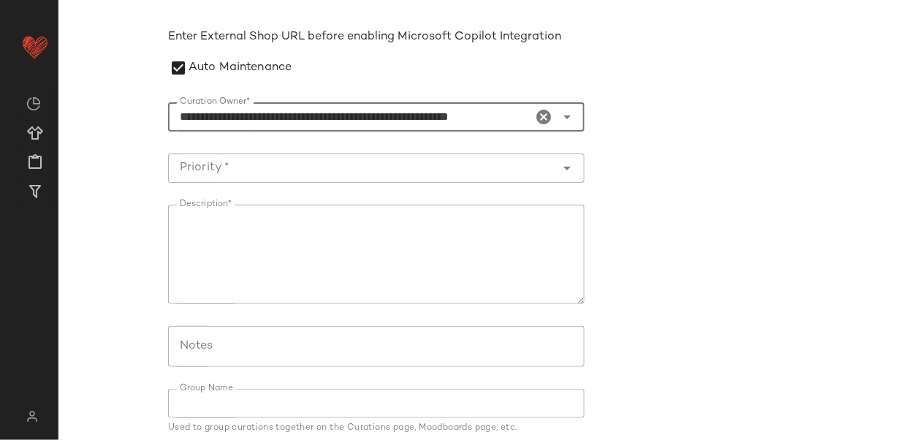
type input "**********"
click at [380, 159] on input "Priority *" at bounding box center [361, 168] width 387 height 18
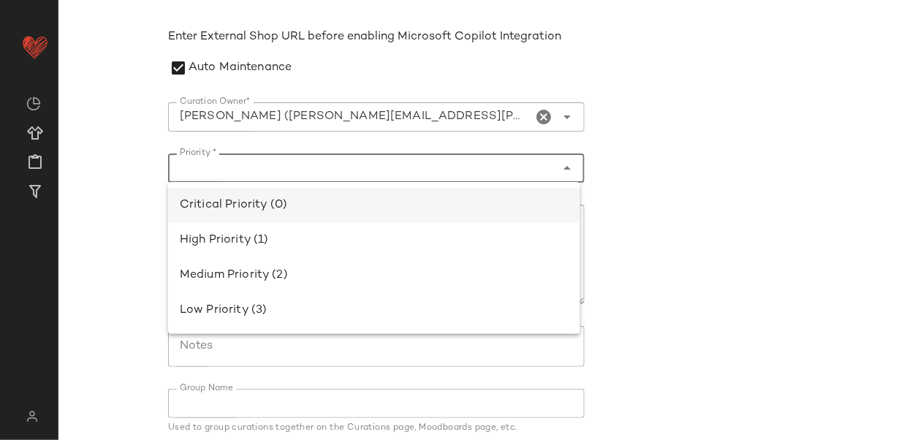
click at [372, 200] on div "Critical Priority (0)" at bounding box center [374, 206] width 389 height 18
type input "**********"
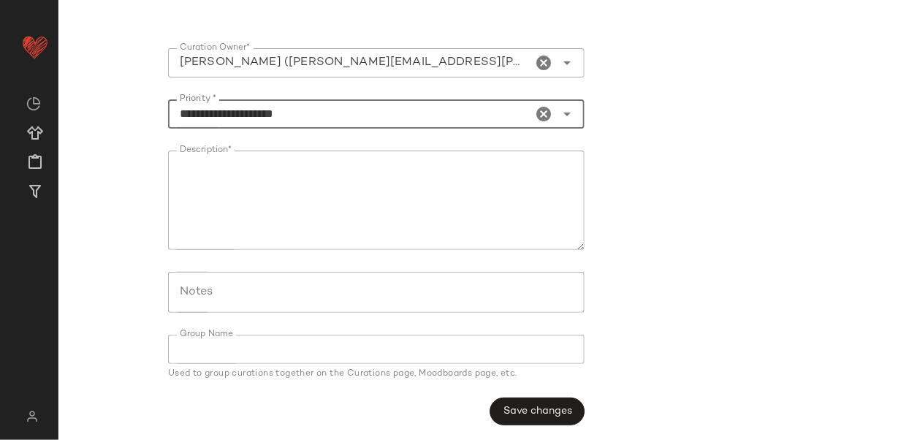
scroll to position [387, 0]
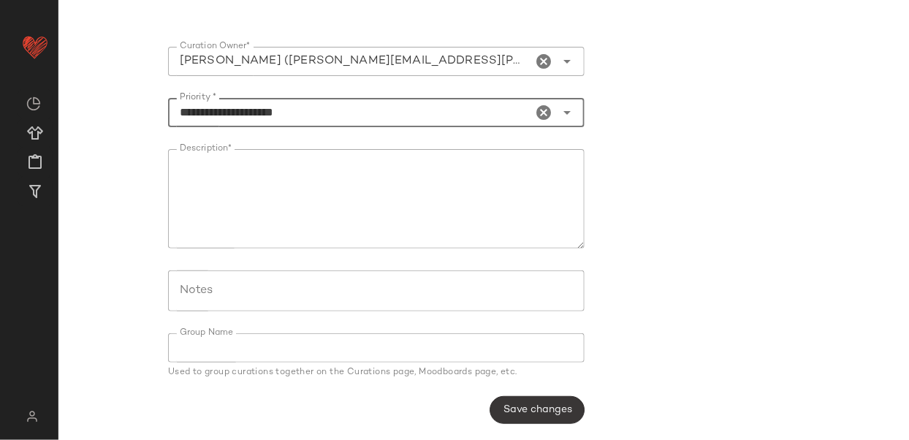
click at [549, 399] on button "Save changes" at bounding box center [537, 410] width 94 height 28
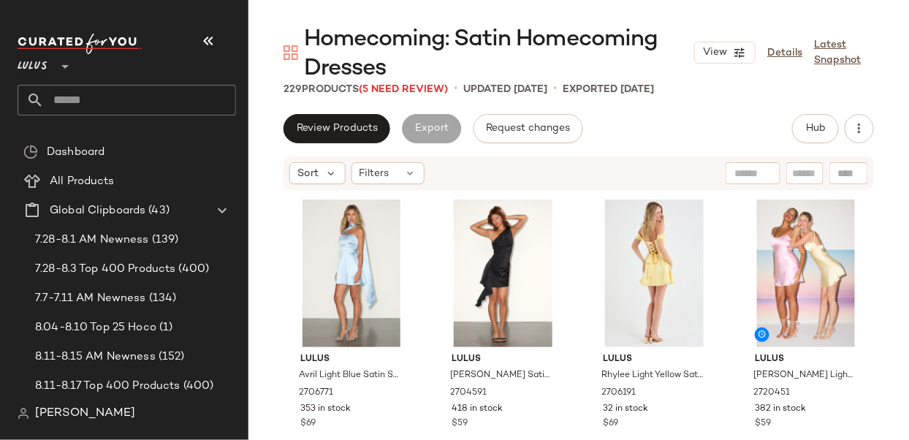
click at [209, 37] on icon "button" at bounding box center [208, 41] width 18 height 18
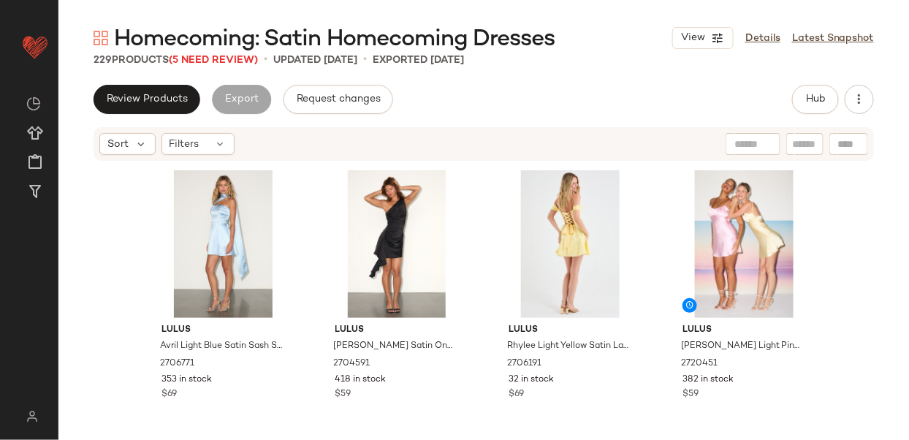
click at [764, 28] on div "View Details Latest Snapshot" at bounding box center [773, 38] width 202 height 22
click at [761, 34] on link "Details" at bounding box center [762, 38] width 35 height 15
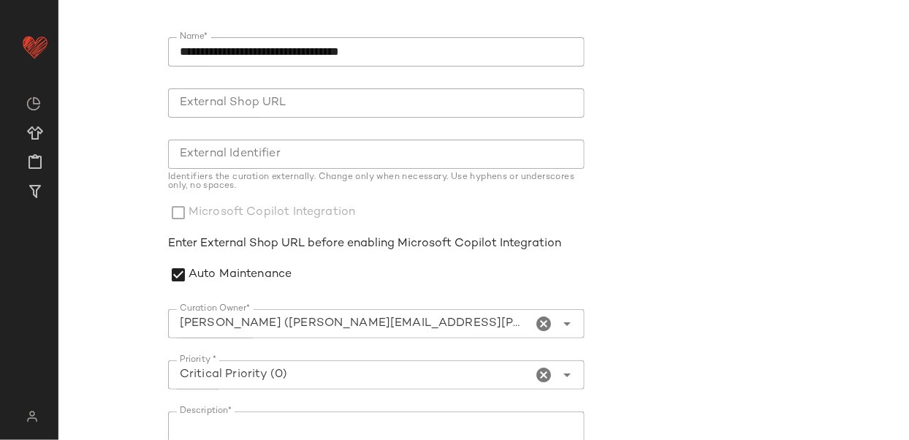
scroll to position [135, 0]
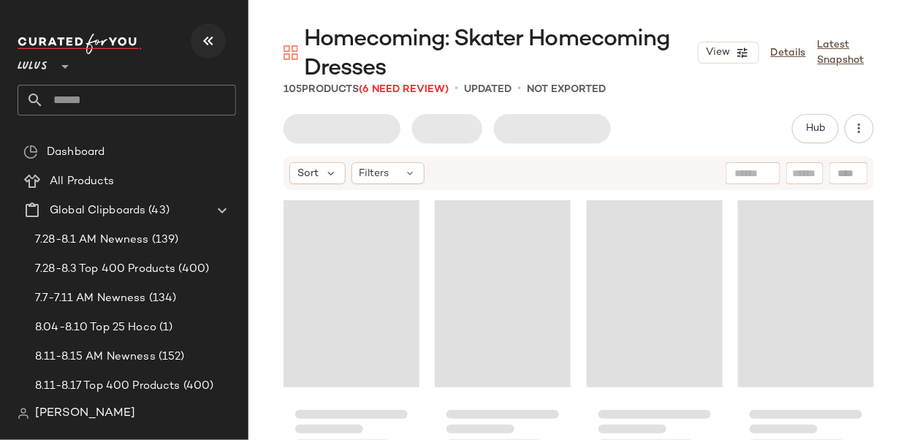
click at [207, 37] on icon "button" at bounding box center [208, 41] width 18 height 18
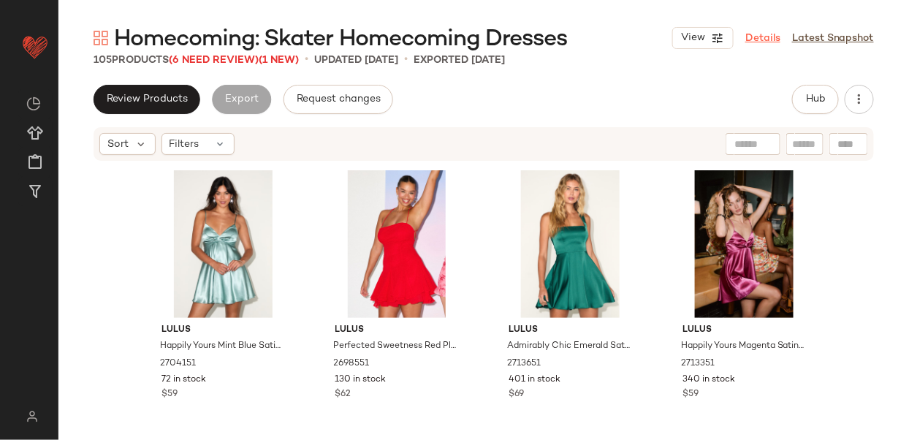
click at [772, 33] on link "Details" at bounding box center [762, 38] width 35 height 15
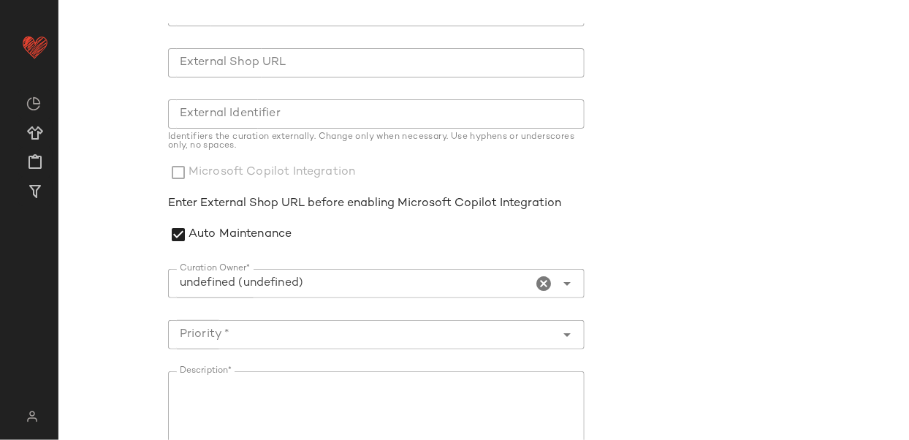
scroll to position [191, 0]
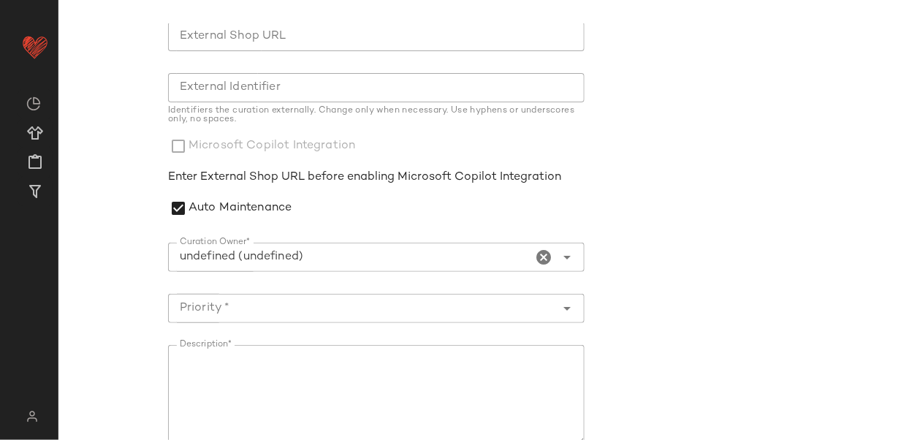
click at [544, 259] on icon "Clear Curation Owner*" at bounding box center [544, 257] width 18 height 18
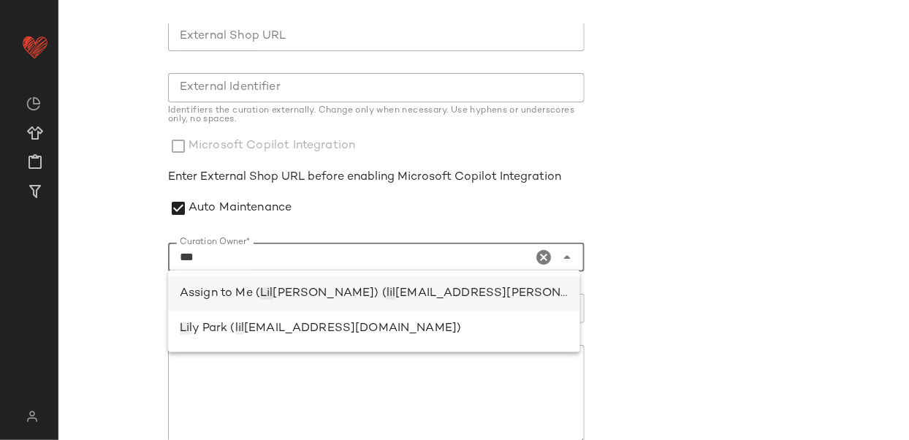
click at [395, 297] on span "[EMAIL_ADDRESS][PERSON_NAME][DOMAIN_NAME])" at bounding box center [554, 293] width 319 height 12
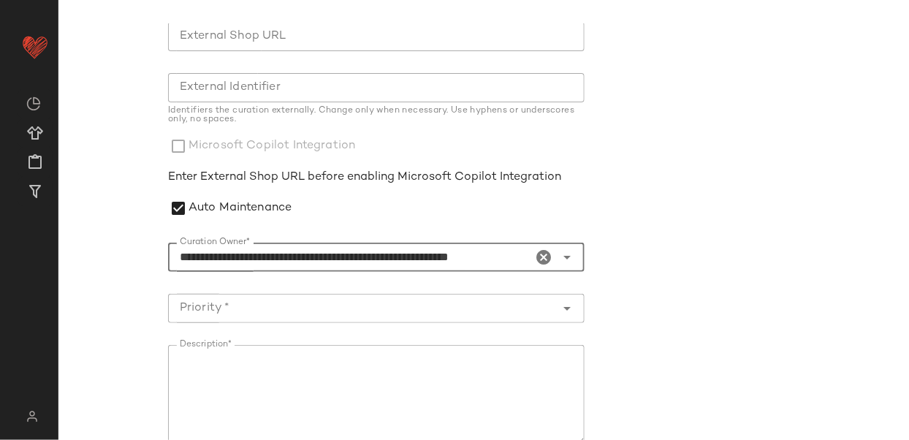
type input "**********"
click at [360, 294] on div at bounding box center [361, 308] width 387 height 29
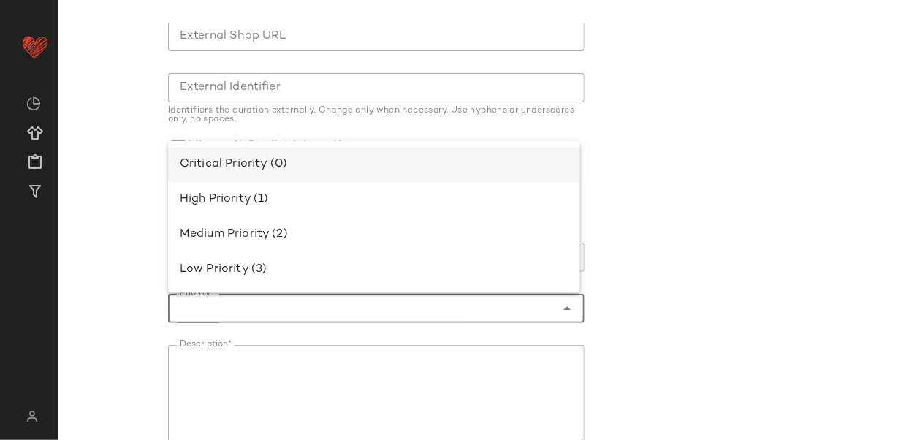
click at [319, 162] on div "Critical Priority (0)" at bounding box center [374, 165] width 389 height 18
type input "**********"
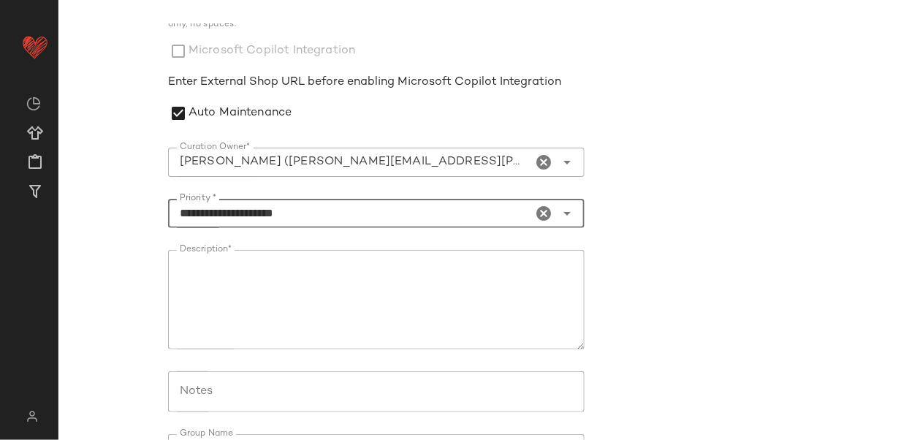
scroll to position [387, 0]
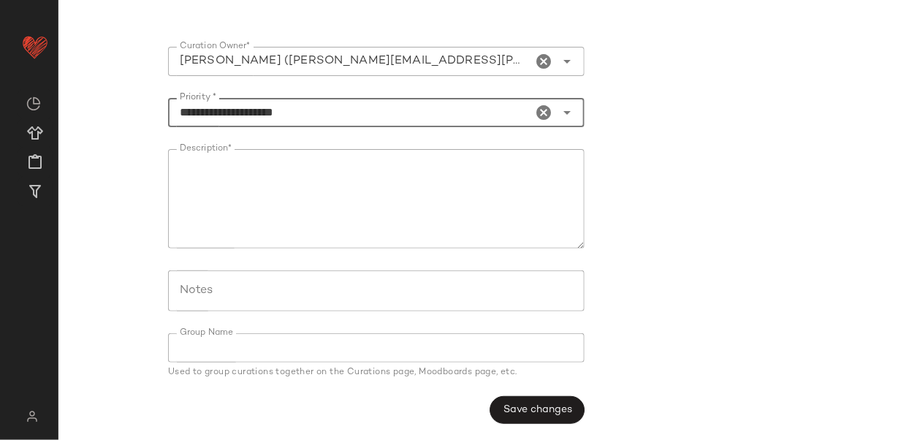
click at [546, 398] on button "Save changes" at bounding box center [537, 410] width 94 height 28
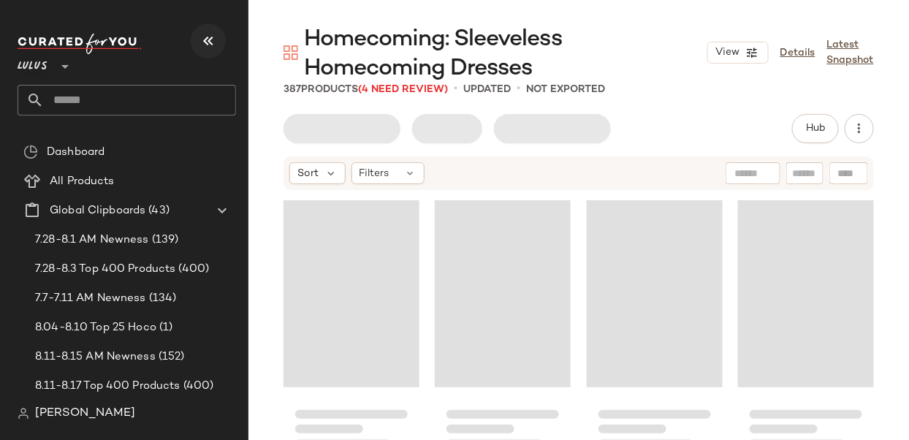
click at [202, 31] on button "button" at bounding box center [208, 40] width 35 height 35
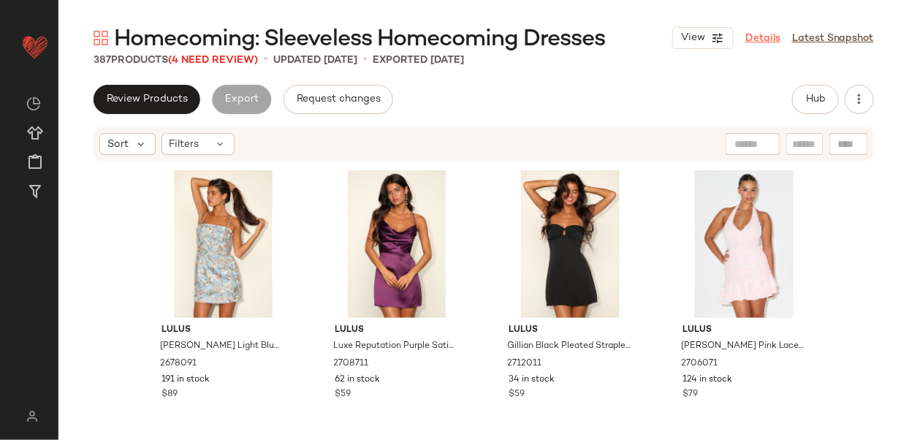
click at [765, 39] on link "Details" at bounding box center [762, 38] width 35 height 15
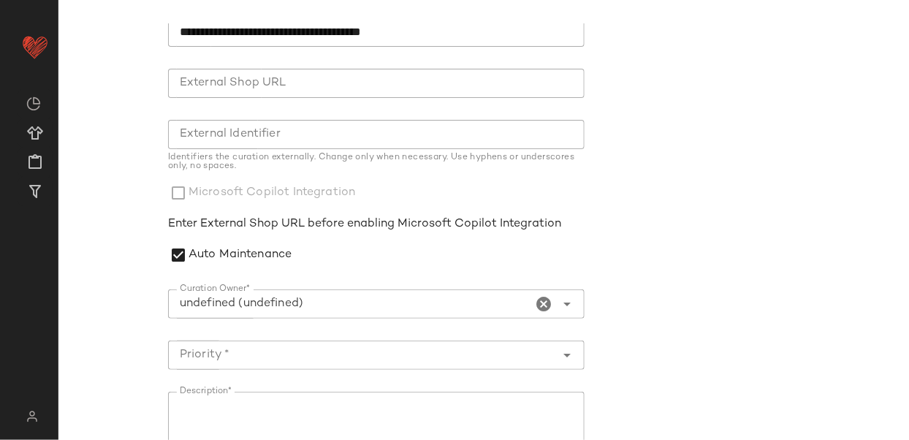
scroll to position [151, 0]
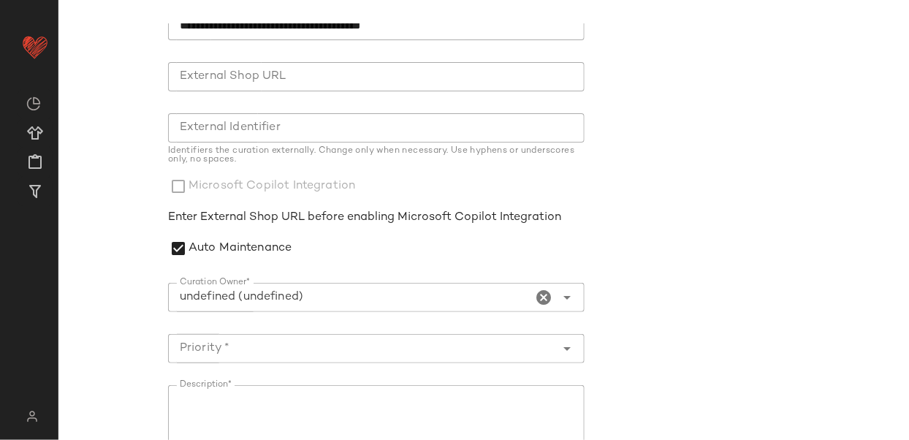
click at [333, 289] on input "Curation Owner*" at bounding box center [350, 298] width 364 height 18
type input "**********"
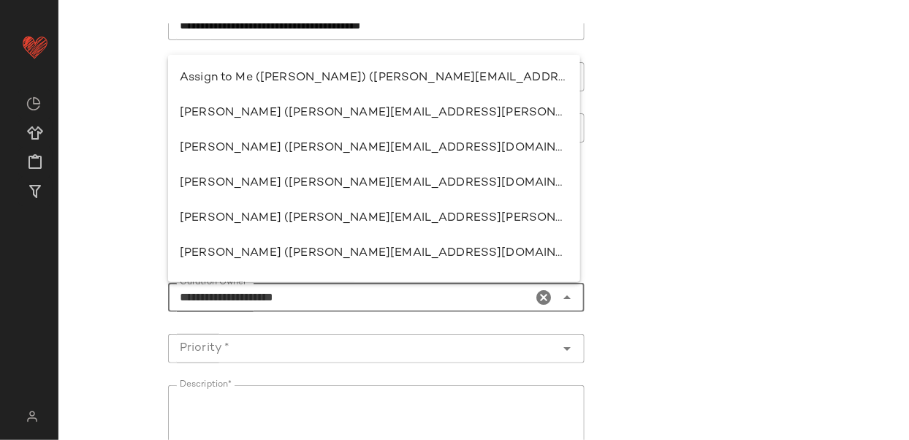
click at [536, 291] on icon "Clear Curation Owner*" at bounding box center [544, 298] width 18 height 18
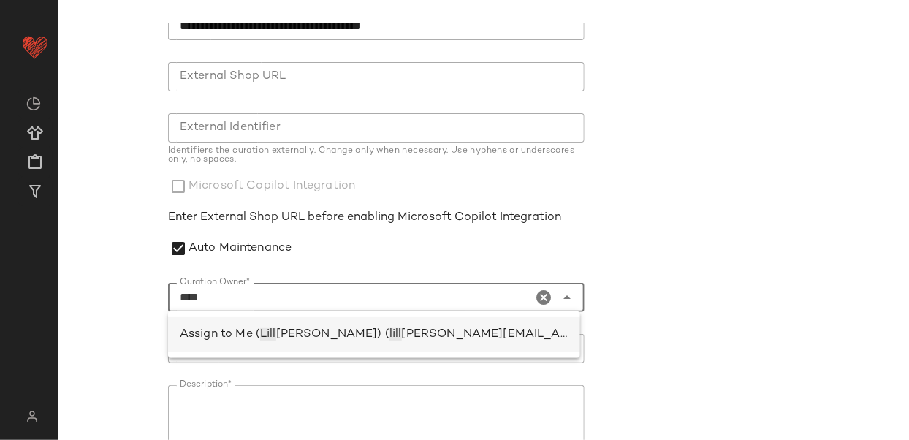
click at [402, 330] on span "[PERSON_NAME][EMAIL_ADDRESS][PERSON_NAME][DOMAIN_NAME])" at bounding box center [612, 334] width 420 height 12
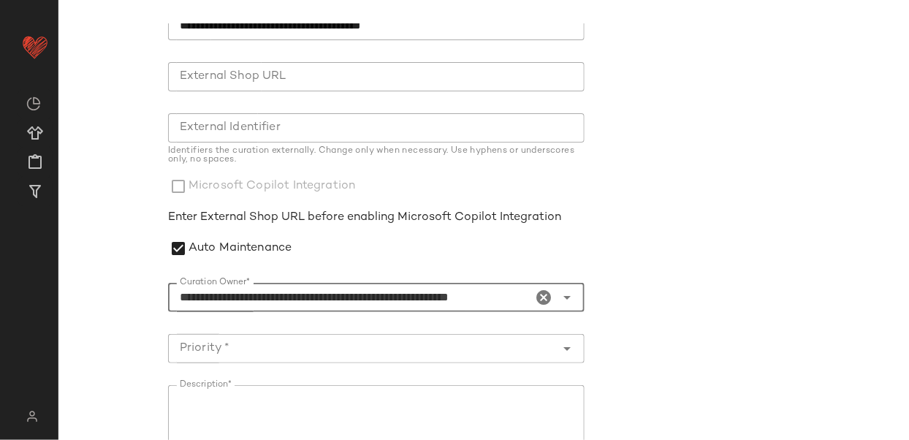
type input "**********"
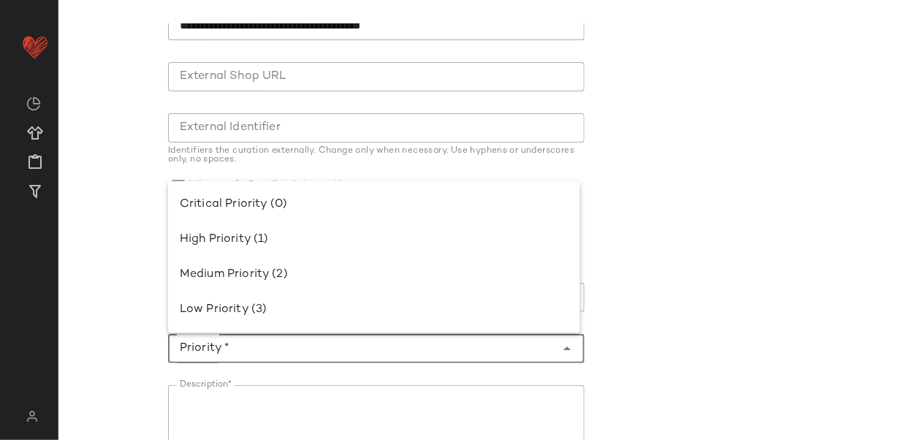
click at [332, 340] on input "Priority *" at bounding box center [361, 349] width 387 height 18
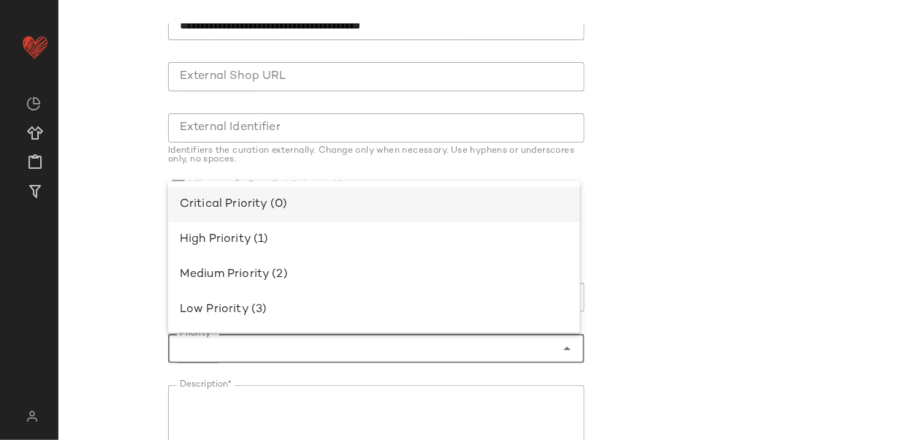
click at [303, 202] on div "Critical Priority (0)" at bounding box center [374, 205] width 389 height 18
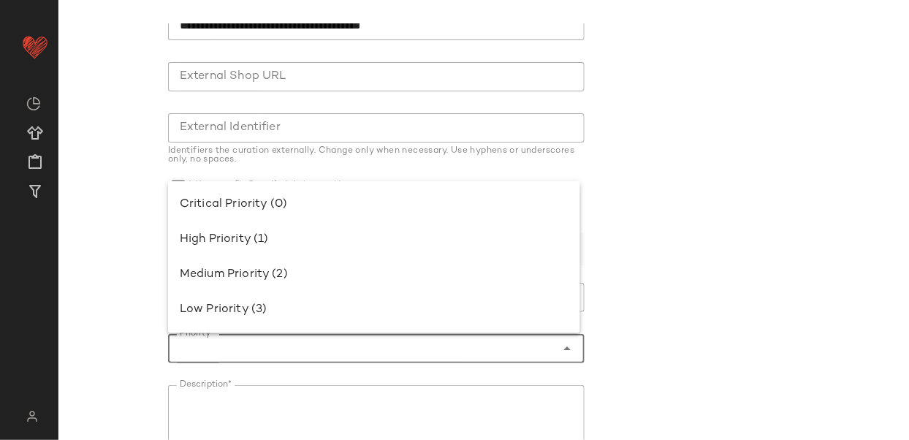
type input "**********"
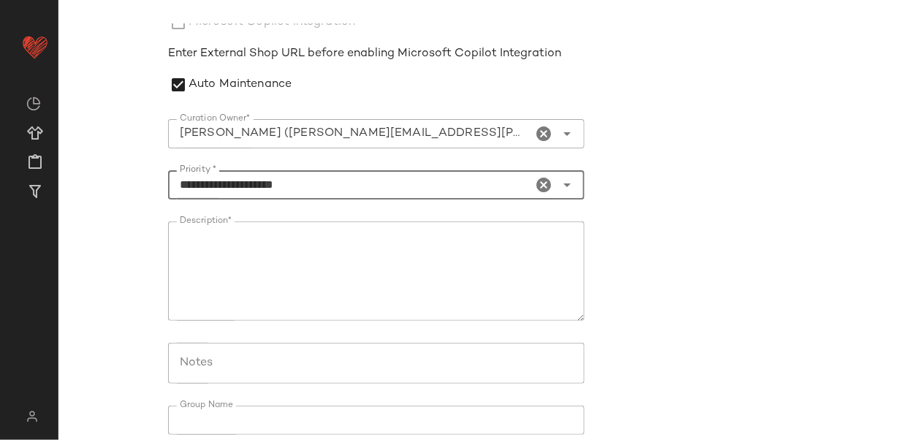
scroll to position [387, 0]
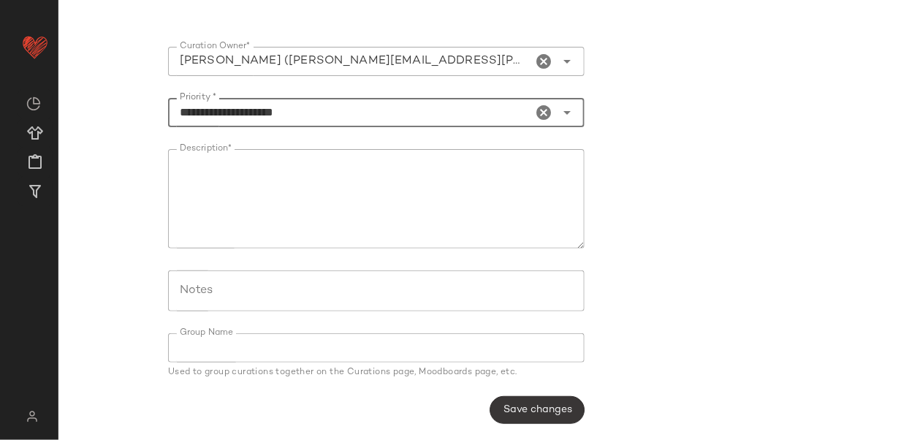
click at [554, 406] on span "Save changes" at bounding box center [537, 410] width 69 height 12
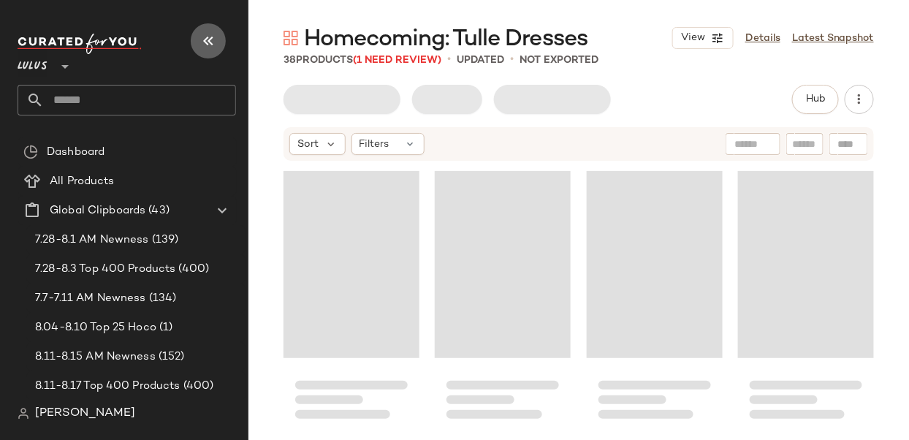
click at [216, 40] on icon "button" at bounding box center [208, 41] width 18 height 18
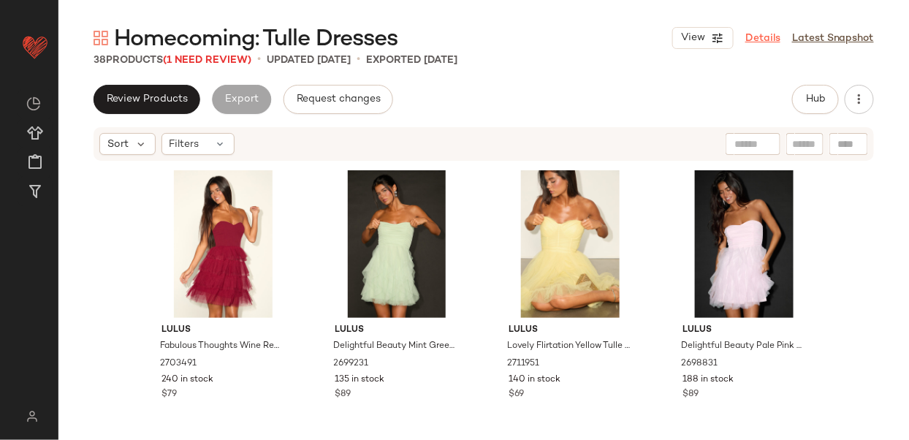
click at [759, 38] on link "Details" at bounding box center [762, 38] width 35 height 15
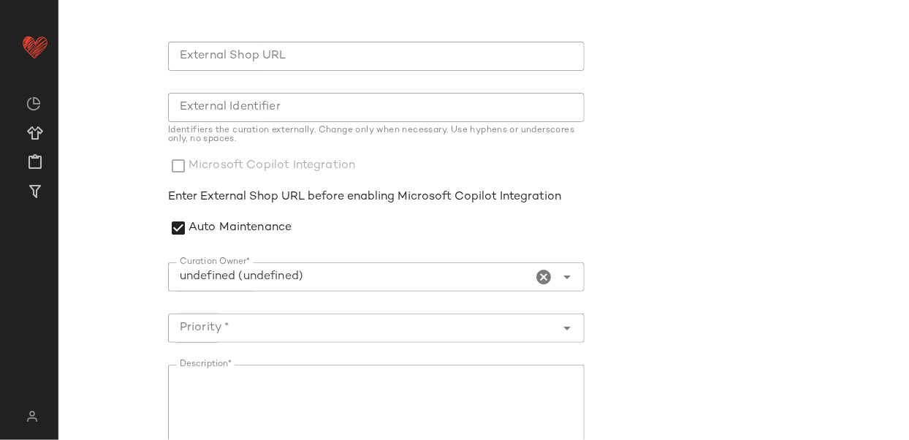
scroll to position [172, 0]
click at [541, 274] on icon "Clear Curation Owner*" at bounding box center [544, 276] width 18 height 18
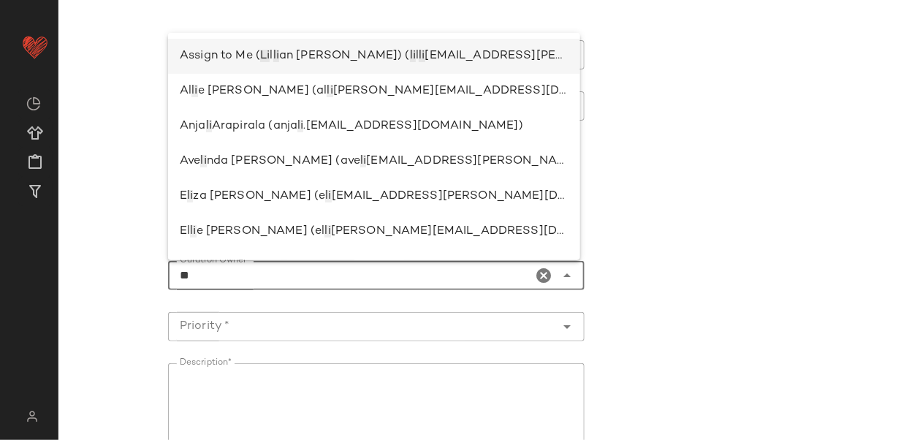
click at [305, 56] on span "an [PERSON_NAME]) (" at bounding box center [344, 56] width 131 height 12
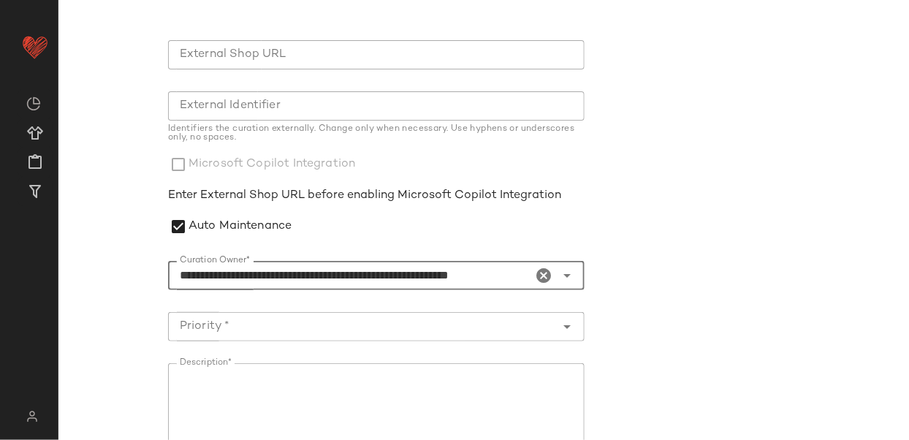
type input "**********"
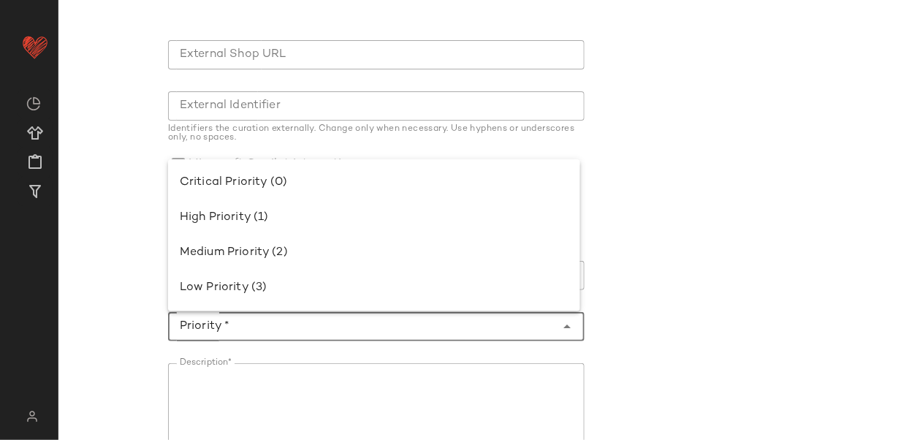
click at [254, 330] on input "Priority *" at bounding box center [361, 327] width 387 height 18
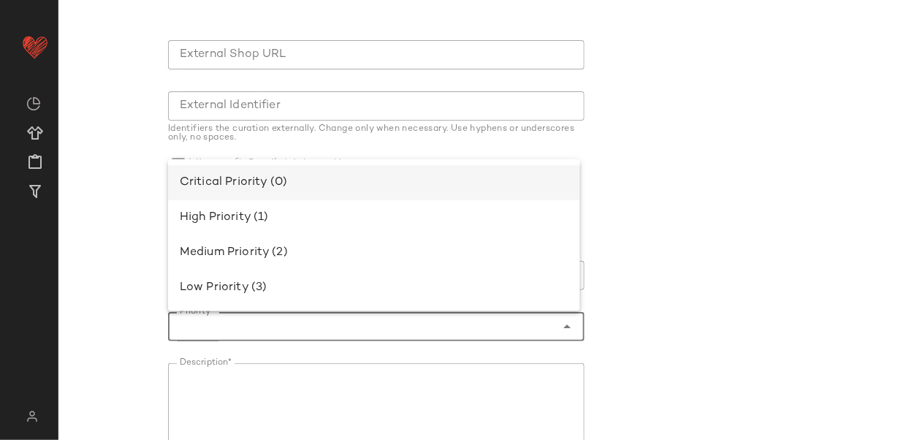
click at [272, 172] on div "Critical Priority (0)" at bounding box center [374, 182] width 412 height 35
type input "**********"
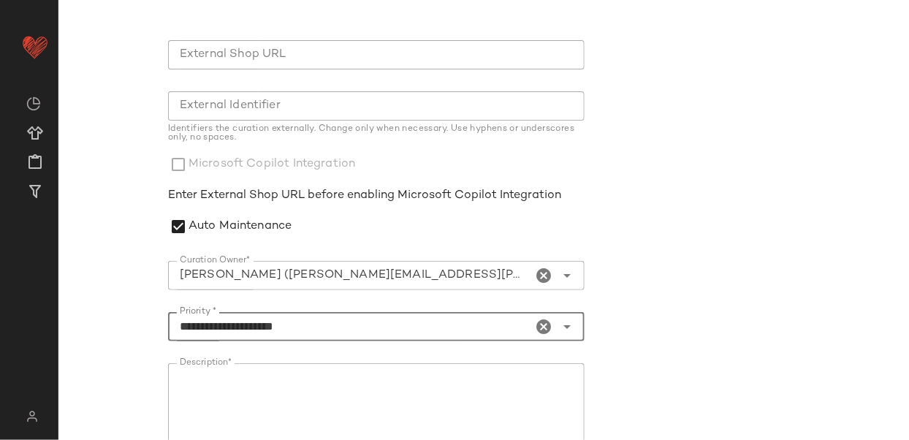
scroll to position [387, 0]
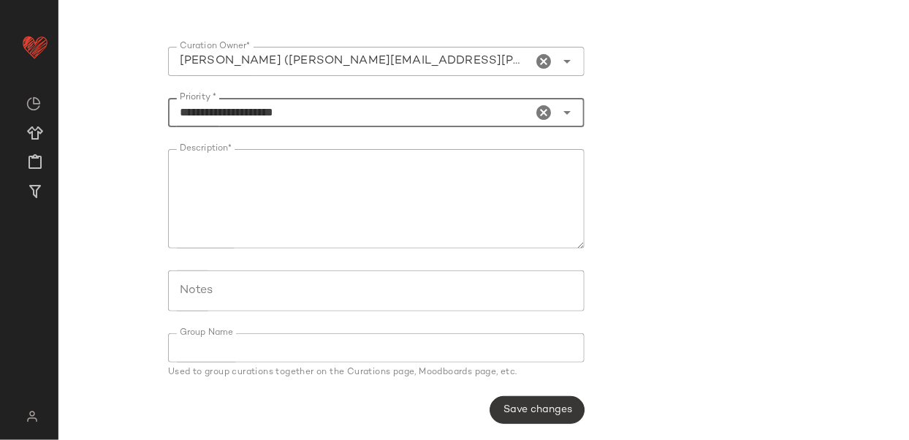
click at [496, 403] on button "Save changes" at bounding box center [537, 410] width 94 height 28
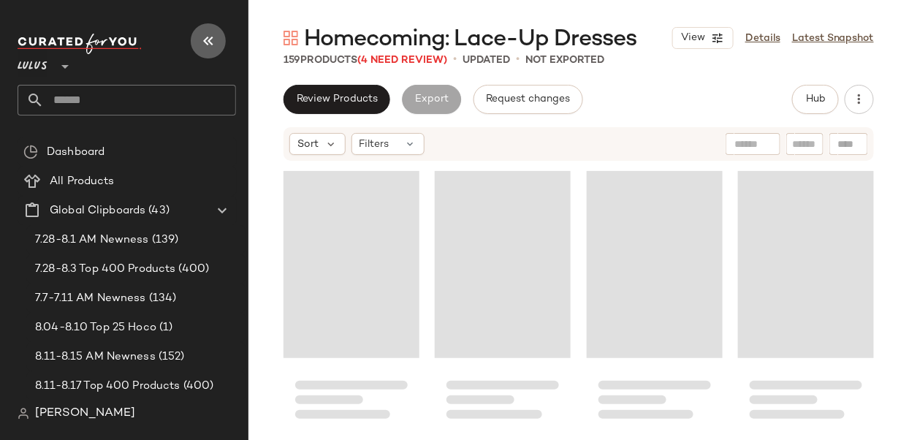
click at [204, 26] on button "button" at bounding box center [208, 40] width 35 height 35
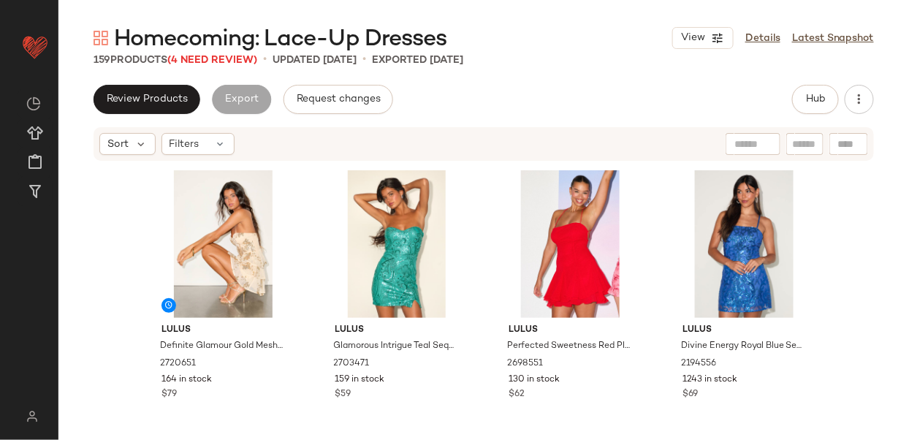
click at [763, 27] on div "View Details Latest Snapshot" at bounding box center [773, 38] width 202 height 22
click at [756, 39] on link "Details" at bounding box center [762, 38] width 35 height 15
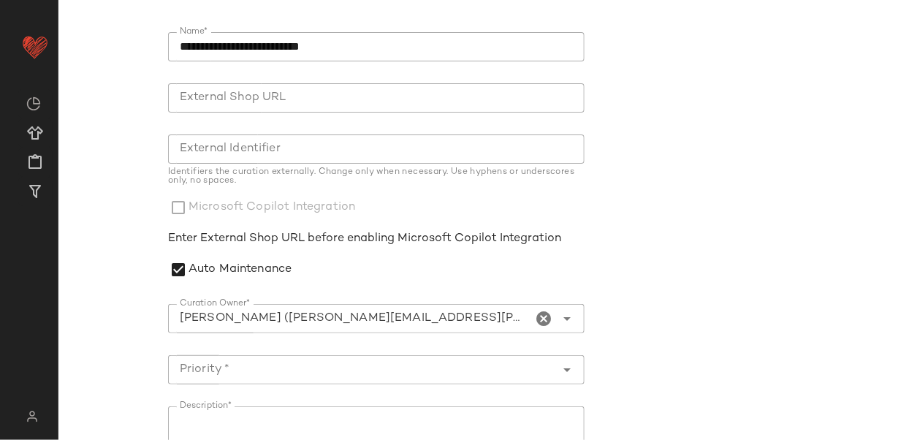
scroll to position [223, 0]
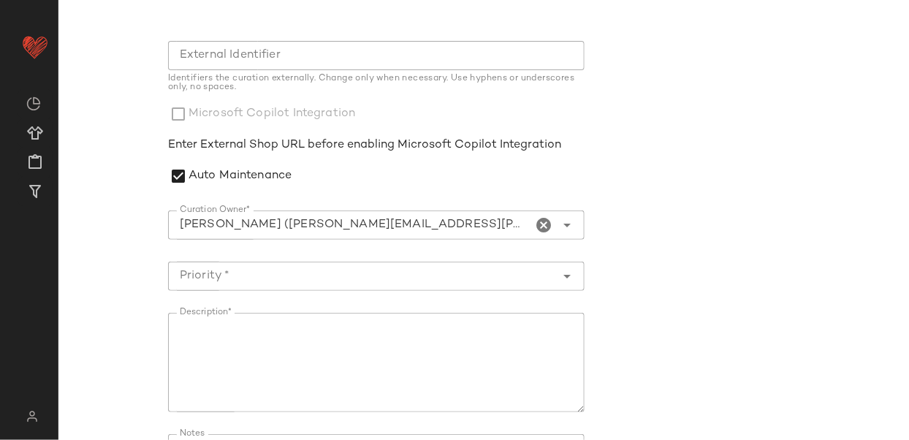
click at [542, 224] on icon "Clear Curation Owner*" at bounding box center [544, 225] width 18 height 18
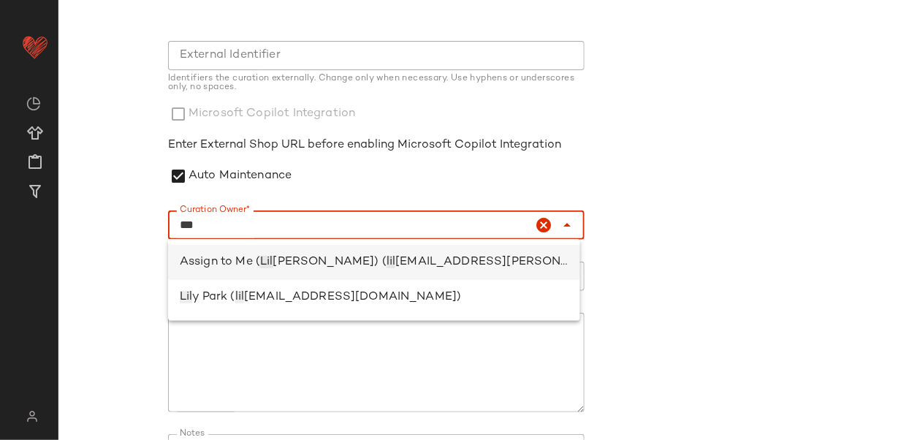
click at [404, 258] on span "[EMAIL_ADDRESS][PERSON_NAME][DOMAIN_NAME])" at bounding box center [554, 262] width 319 height 12
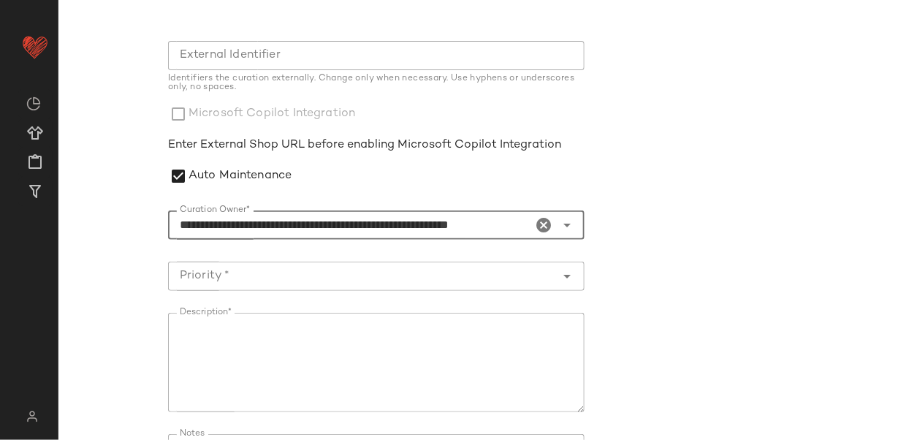
type input "**********"
click at [492, 275] on input "Priority *" at bounding box center [361, 276] width 387 height 18
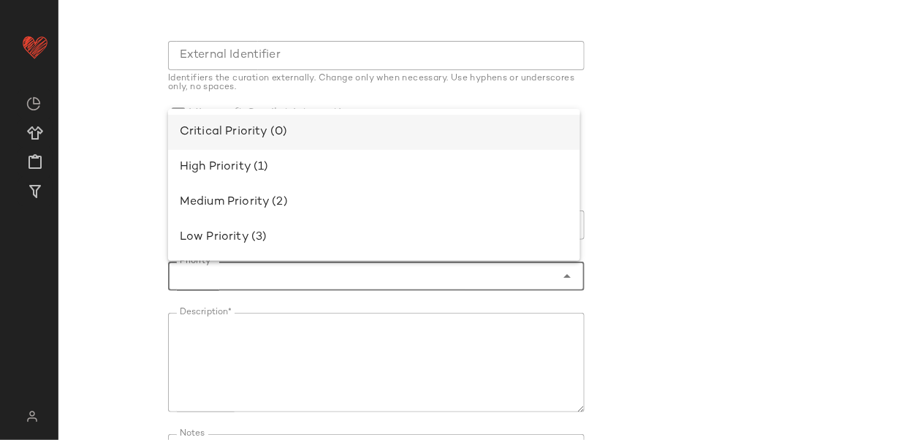
click at [435, 132] on div "Critical Priority (0)" at bounding box center [374, 132] width 389 height 18
type input "**********"
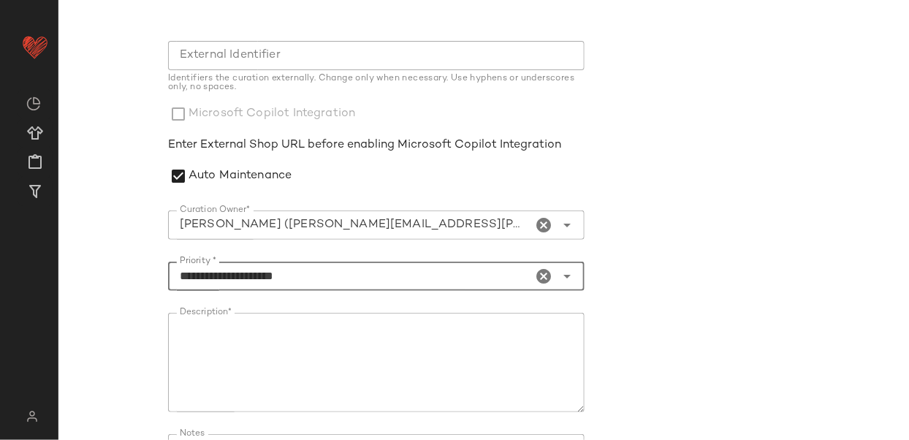
scroll to position [387, 0]
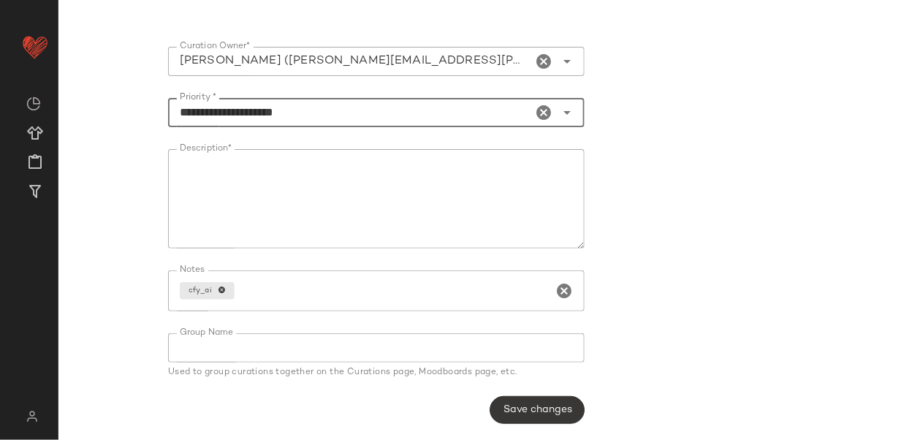
click at [526, 399] on button "Save changes" at bounding box center [537, 410] width 94 height 28
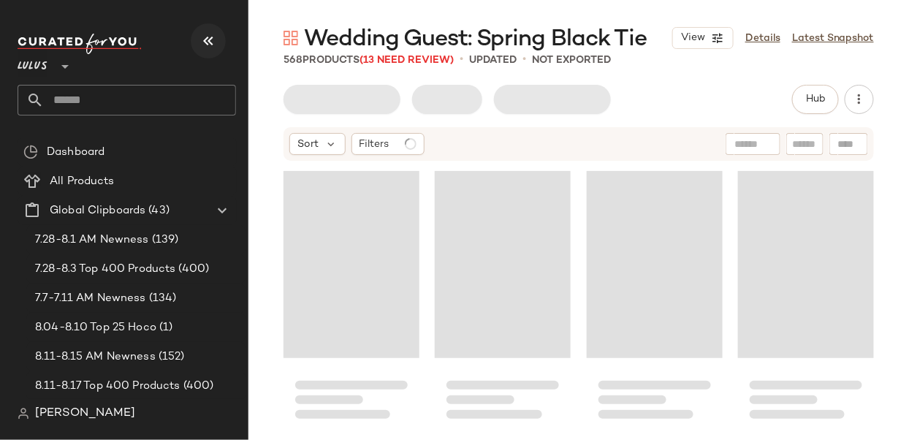
click at [213, 42] on icon "button" at bounding box center [208, 41] width 18 height 18
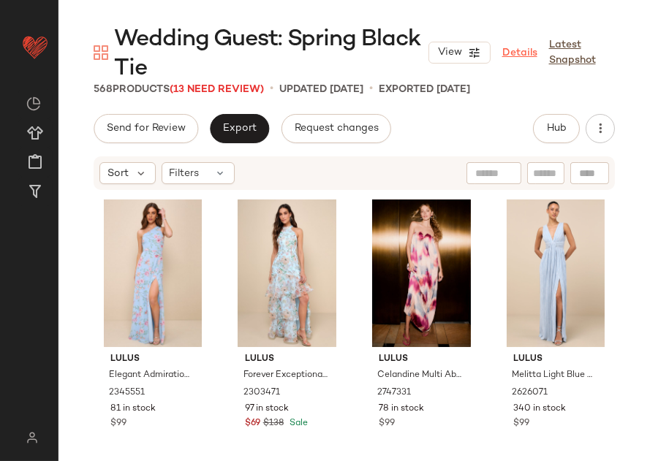
click at [510, 50] on link "Details" at bounding box center [519, 52] width 35 height 15
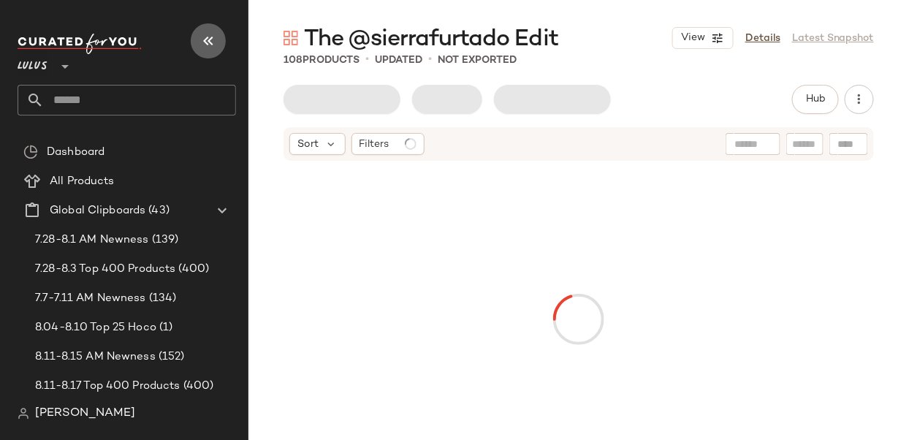
click at [194, 42] on button "button" at bounding box center [208, 40] width 35 height 35
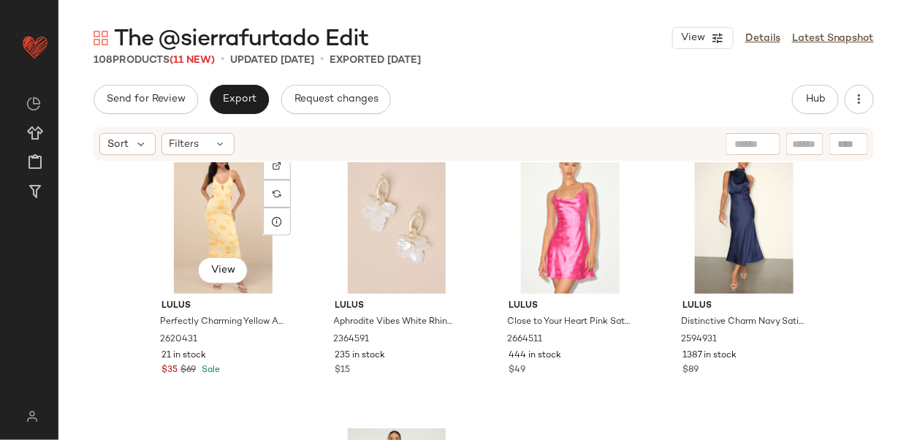
scroll to position [3217, 0]
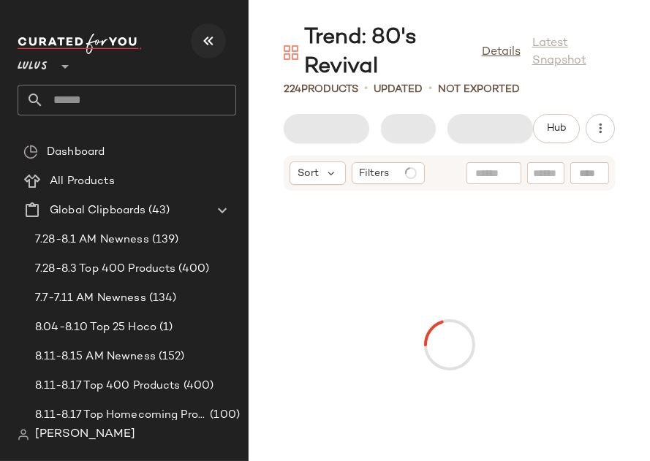
click at [202, 41] on icon "button" at bounding box center [208, 41] width 18 height 18
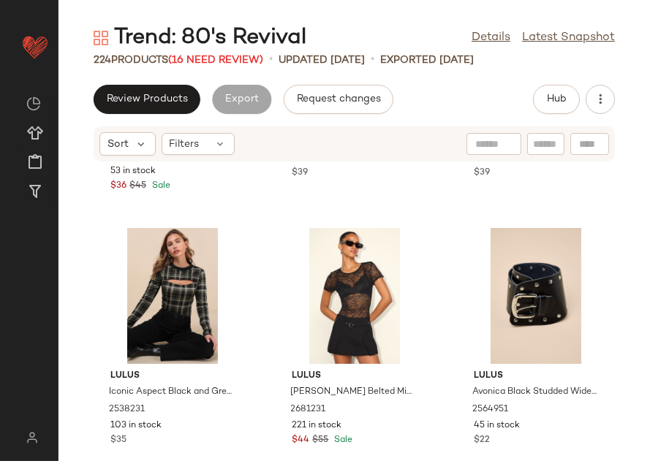
scroll to position [2109, 0]
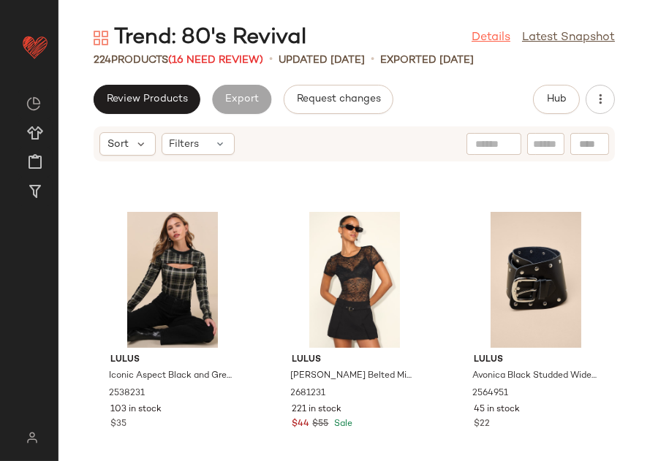
click at [471, 44] on link "Details" at bounding box center [490, 38] width 39 height 18
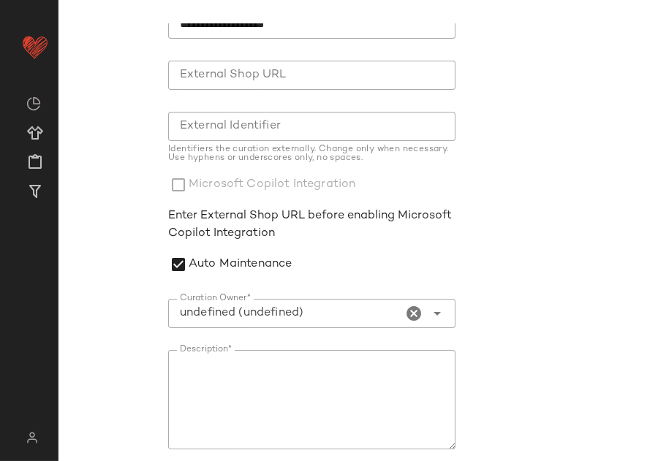
scroll to position [157, 0]
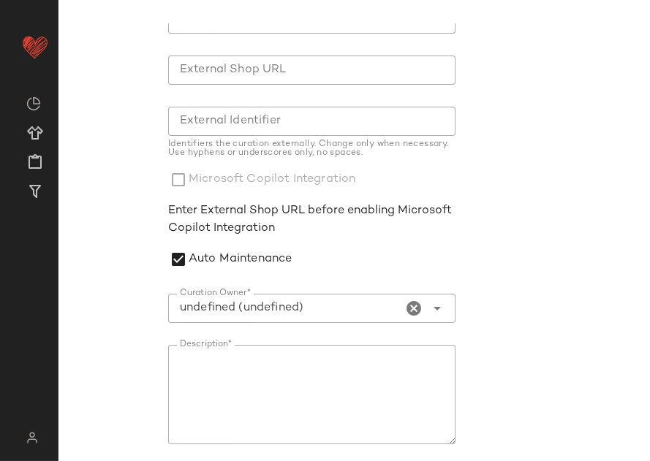
click at [406, 312] on icon "Clear Curation Owner*" at bounding box center [415, 309] width 18 height 18
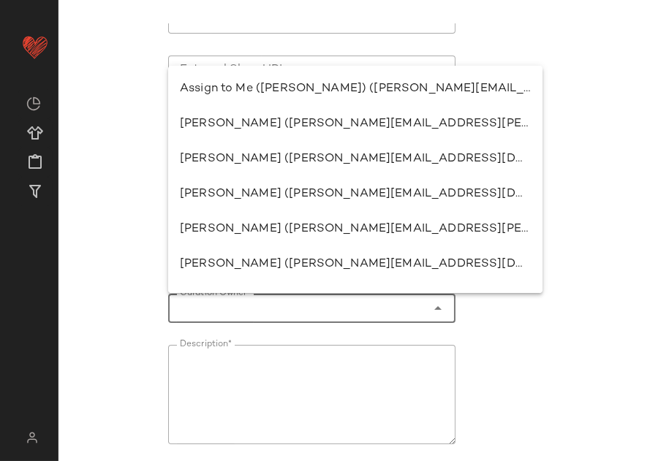
click at [316, 310] on input "Curation Owner*" at bounding box center [297, 309] width 258 height 18
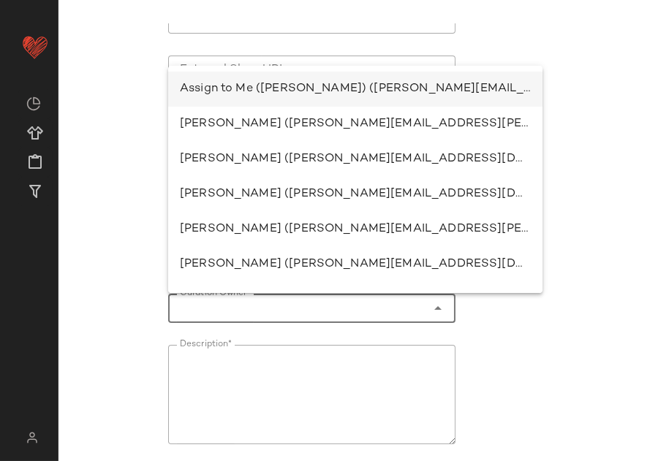
click at [317, 87] on div "Assign to Me ([PERSON_NAME]) ([PERSON_NAME][EMAIL_ADDRESS][PERSON_NAME][DOMAIN_…" at bounding box center [355, 89] width 351 height 18
type input "**********"
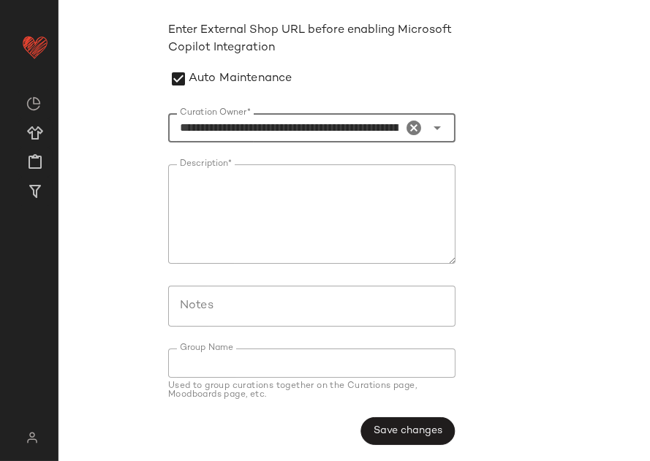
scroll to position [338, 0]
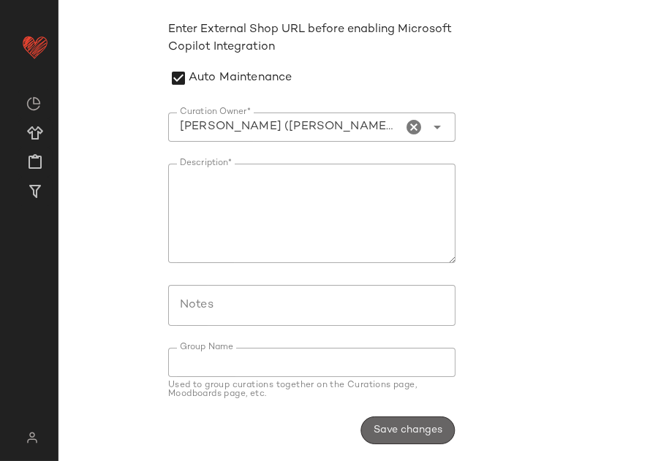
click at [379, 425] on span "Save changes" at bounding box center [407, 431] width 69 height 12
